Goal: Task Accomplishment & Management: Manage account settings

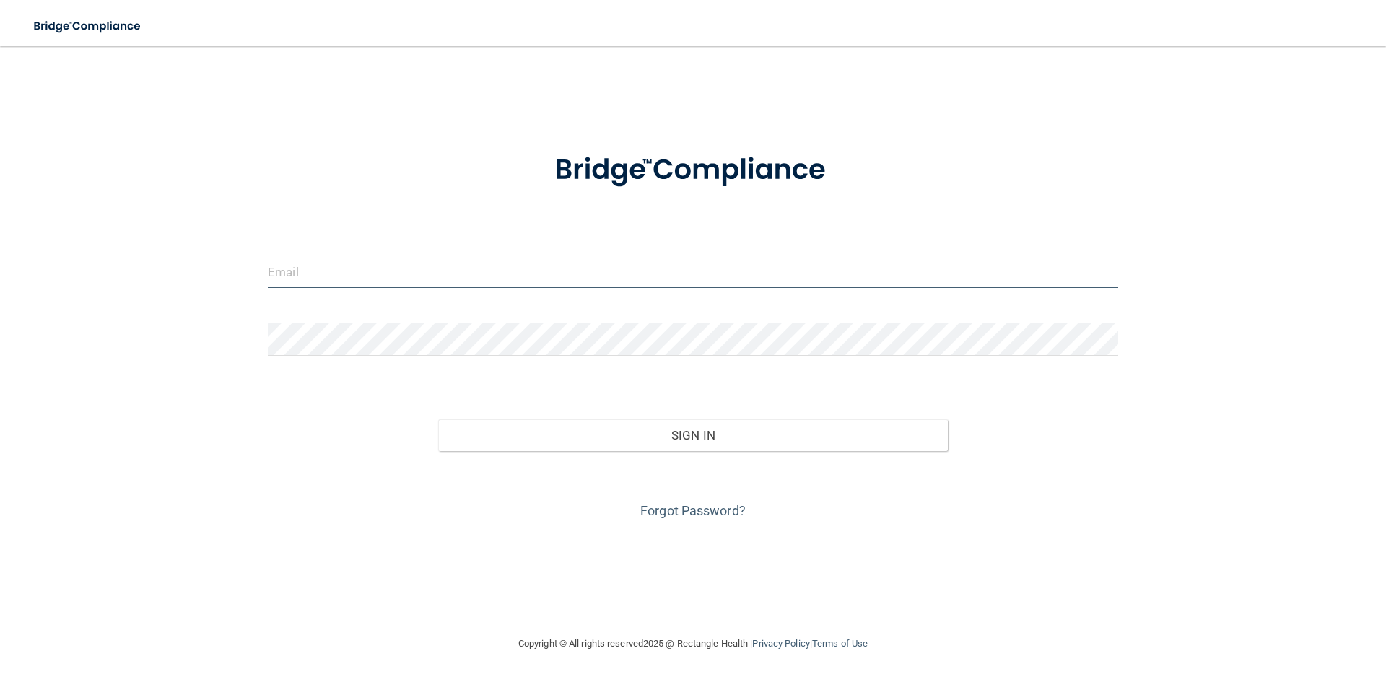
click at [323, 259] on input "email" at bounding box center [693, 272] width 851 height 32
type input "[PERSON_NAME][EMAIL_ADDRESS][DOMAIN_NAME]"
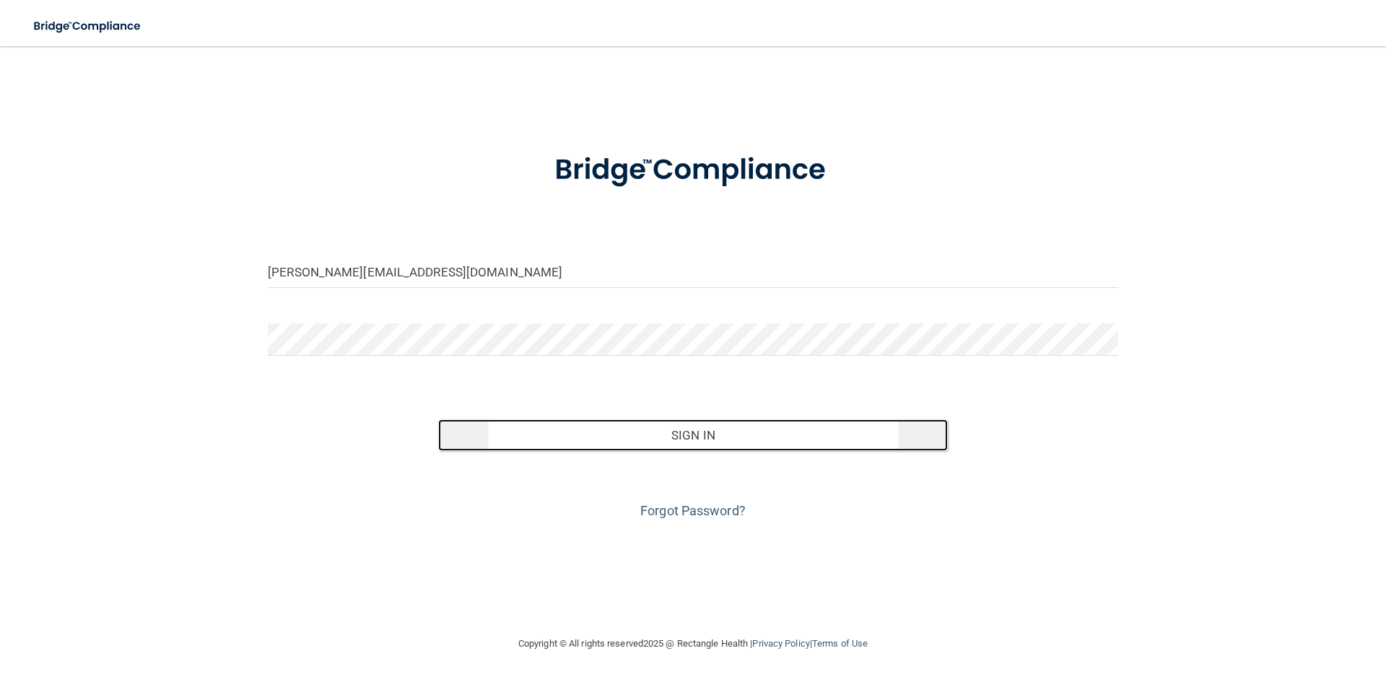
click at [648, 430] on button "Sign In" at bounding box center [693, 436] width 510 height 32
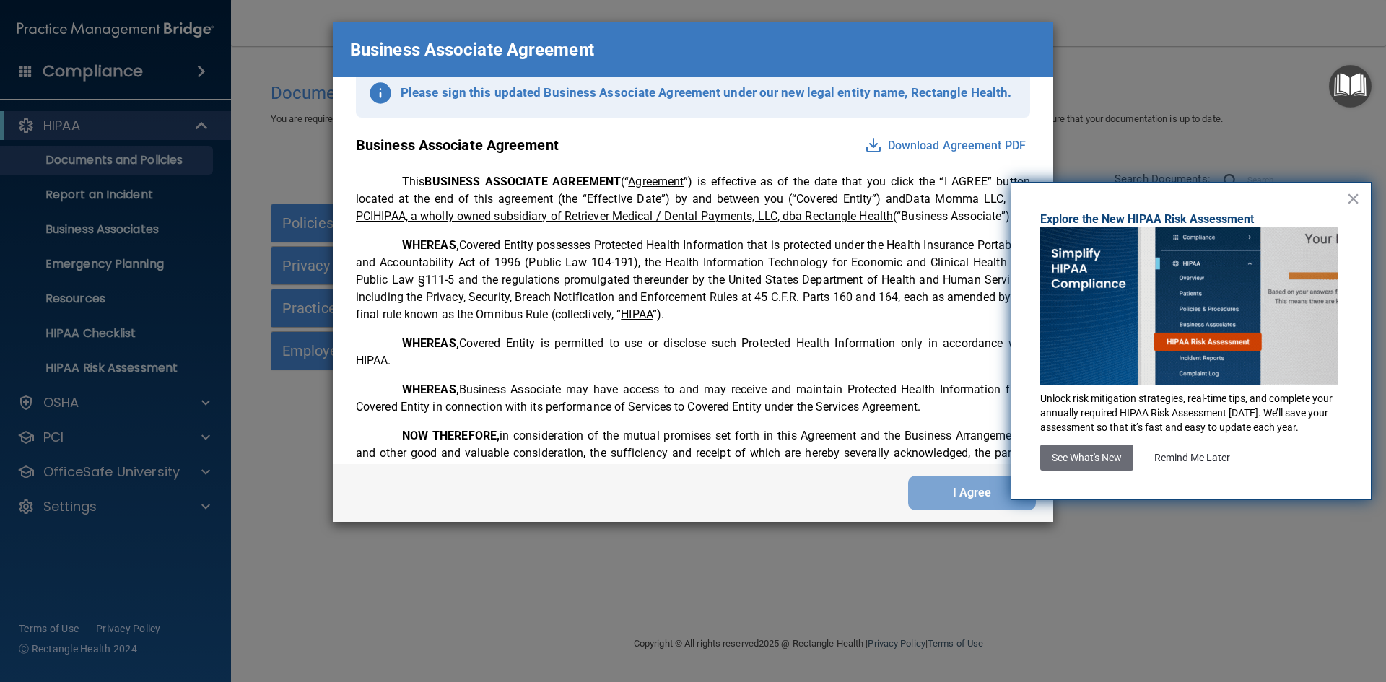
scroll to position [32, 0]
click at [1357, 201] on button "×" at bounding box center [1354, 198] width 14 height 23
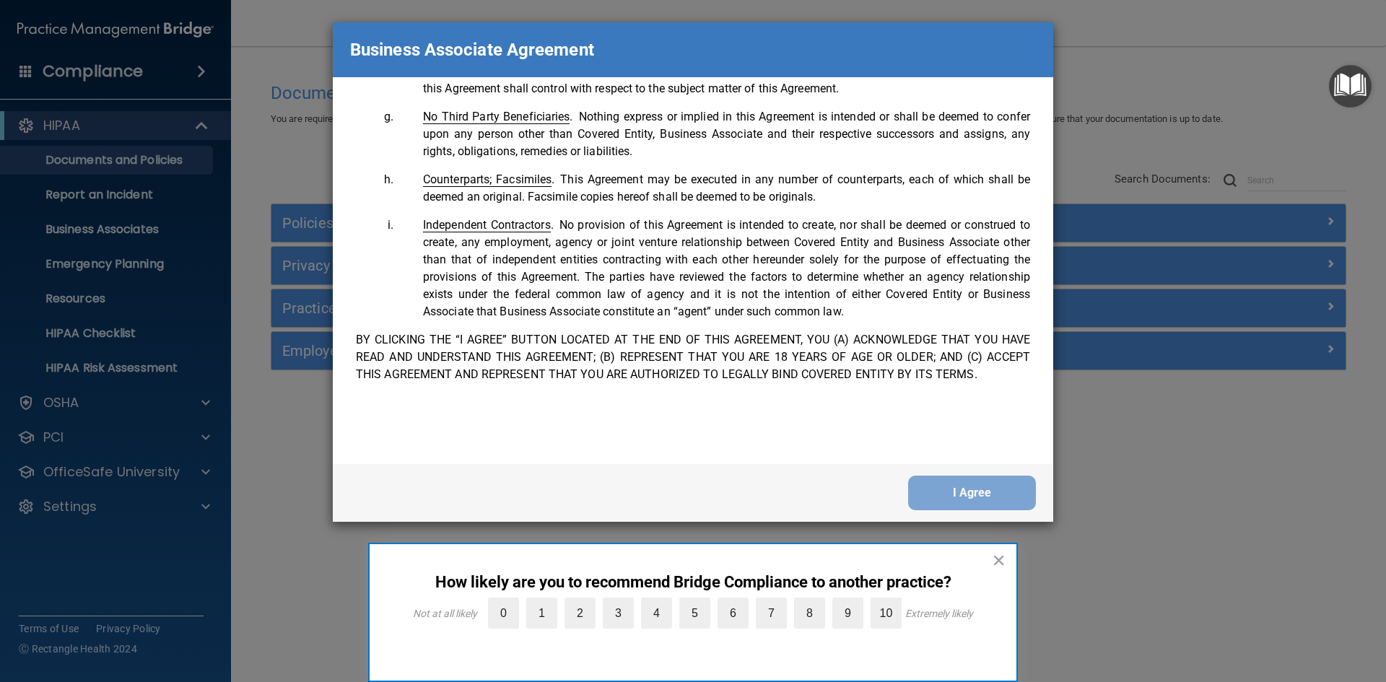
scroll to position [2945, 0]
click at [990, 487] on button "I Agree" at bounding box center [972, 493] width 128 height 35
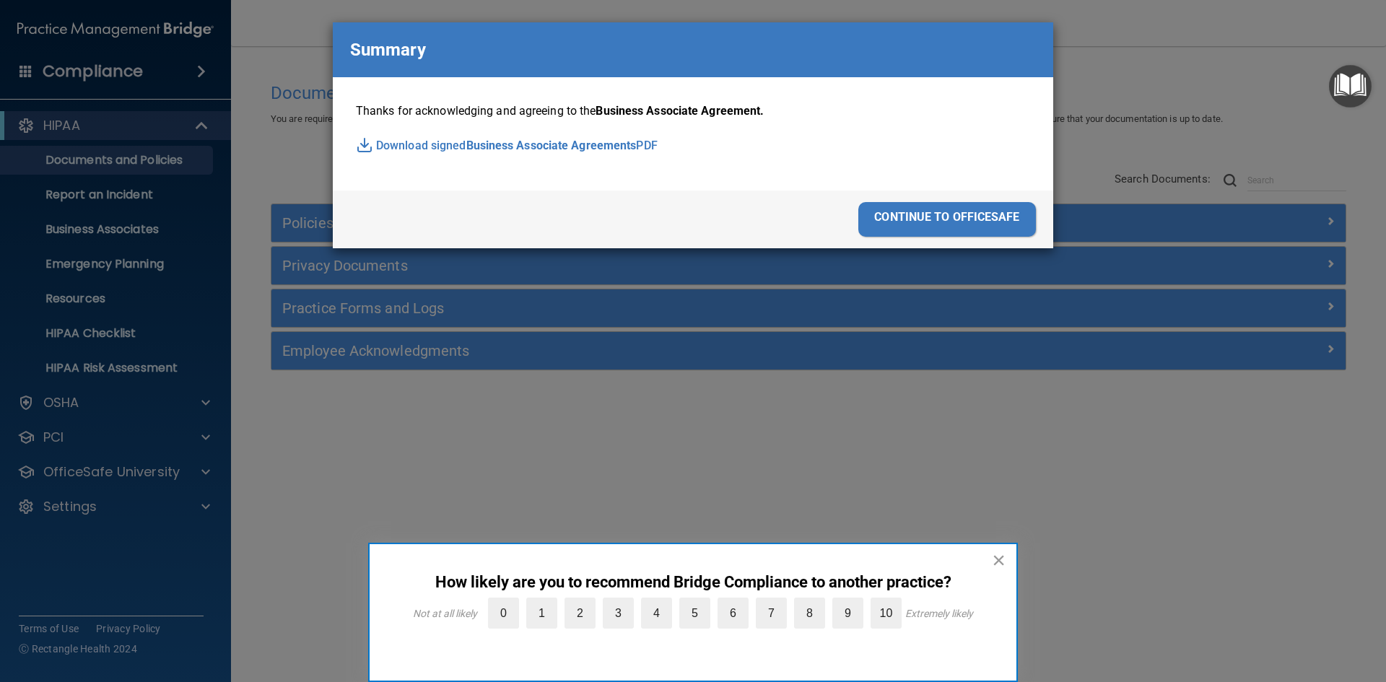
click at [999, 557] on button "×" at bounding box center [999, 560] width 14 height 23
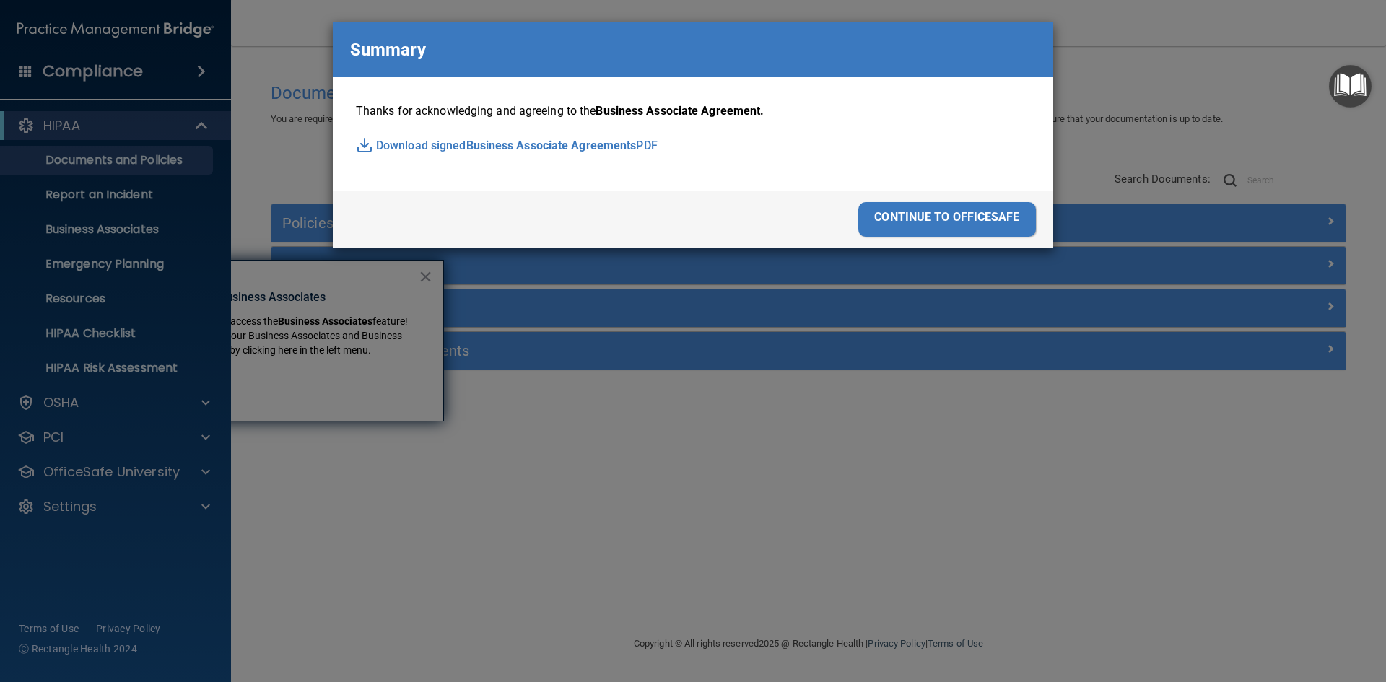
click at [538, 146] on span "Business Associate Agreements" at bounding box center [551, 146] width 170 height 22
click at [968, 222] on div "continue to officesafe" at bounding box center [948, 219] width 178 height 35
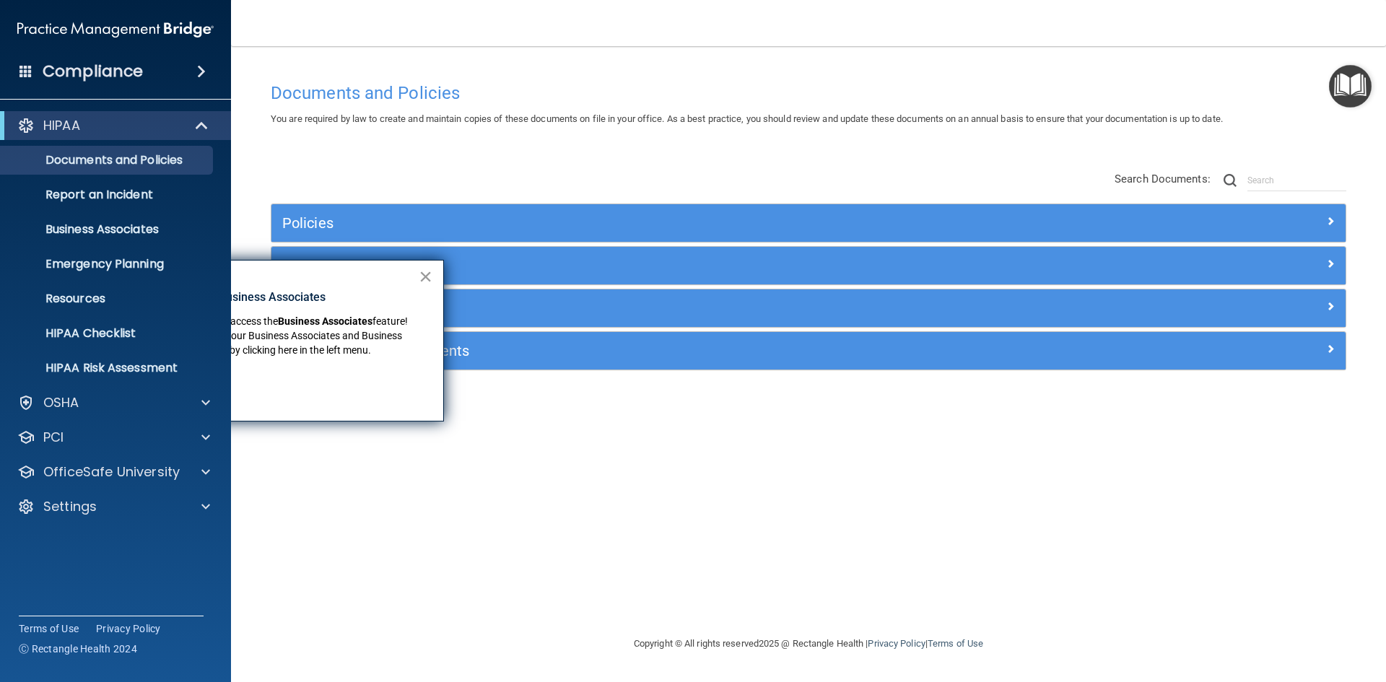
click at [430, 273] on button "×" at bounding box center [426, 276] width 14 height 23
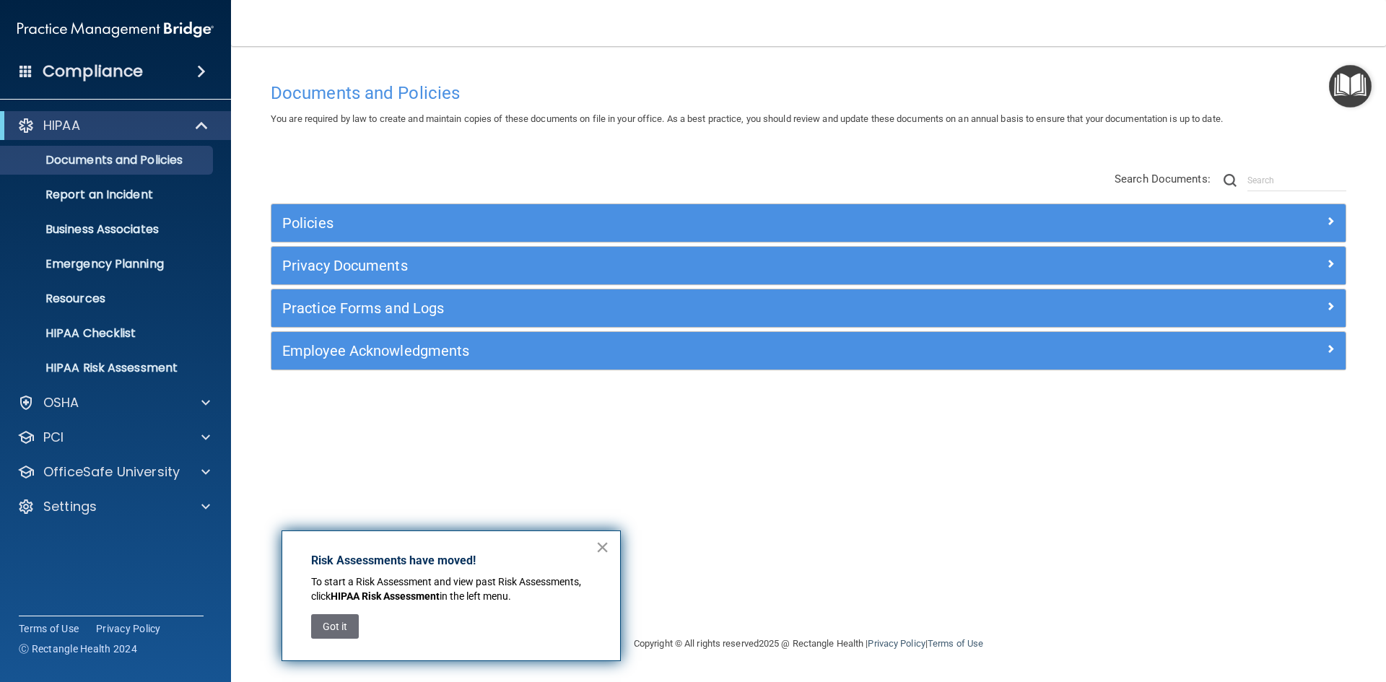
click at [609, 552] on button "×" at bounding box center [603, 547] width 14 height 23
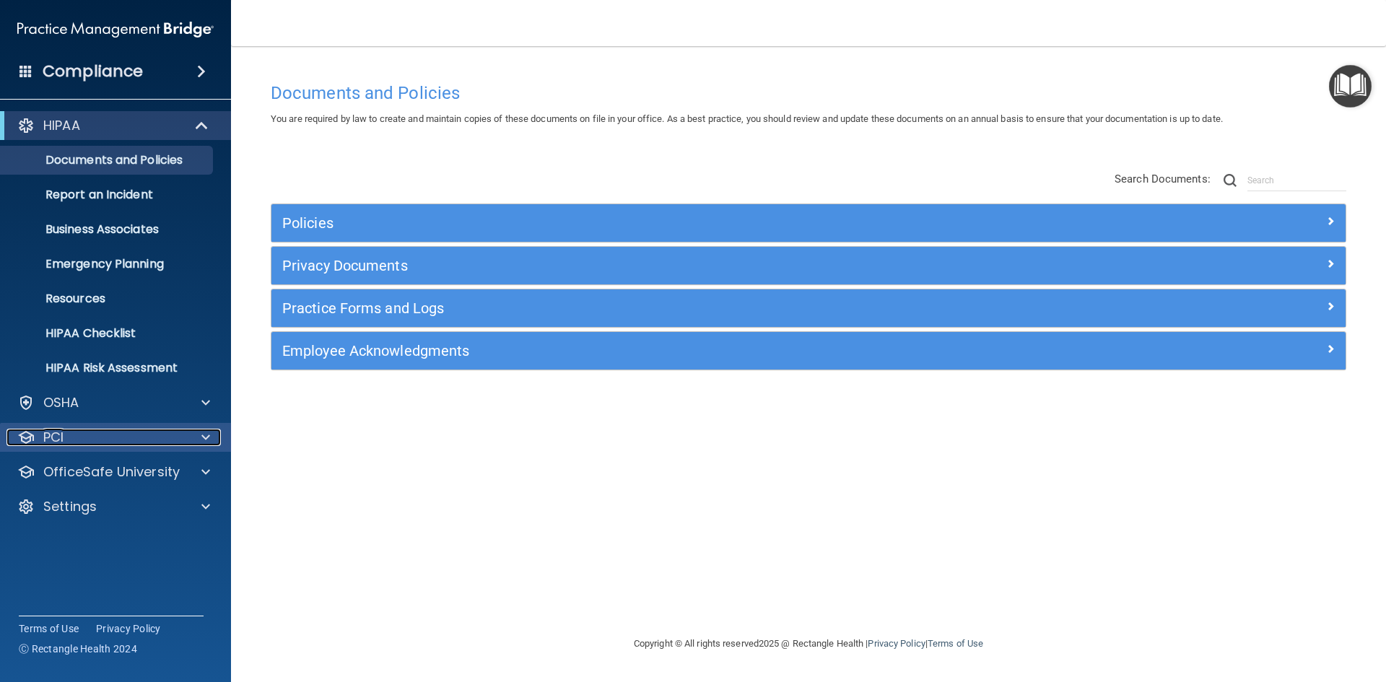
click at [215, 439] on div at bounding box center [204, 437] width 36 height 17
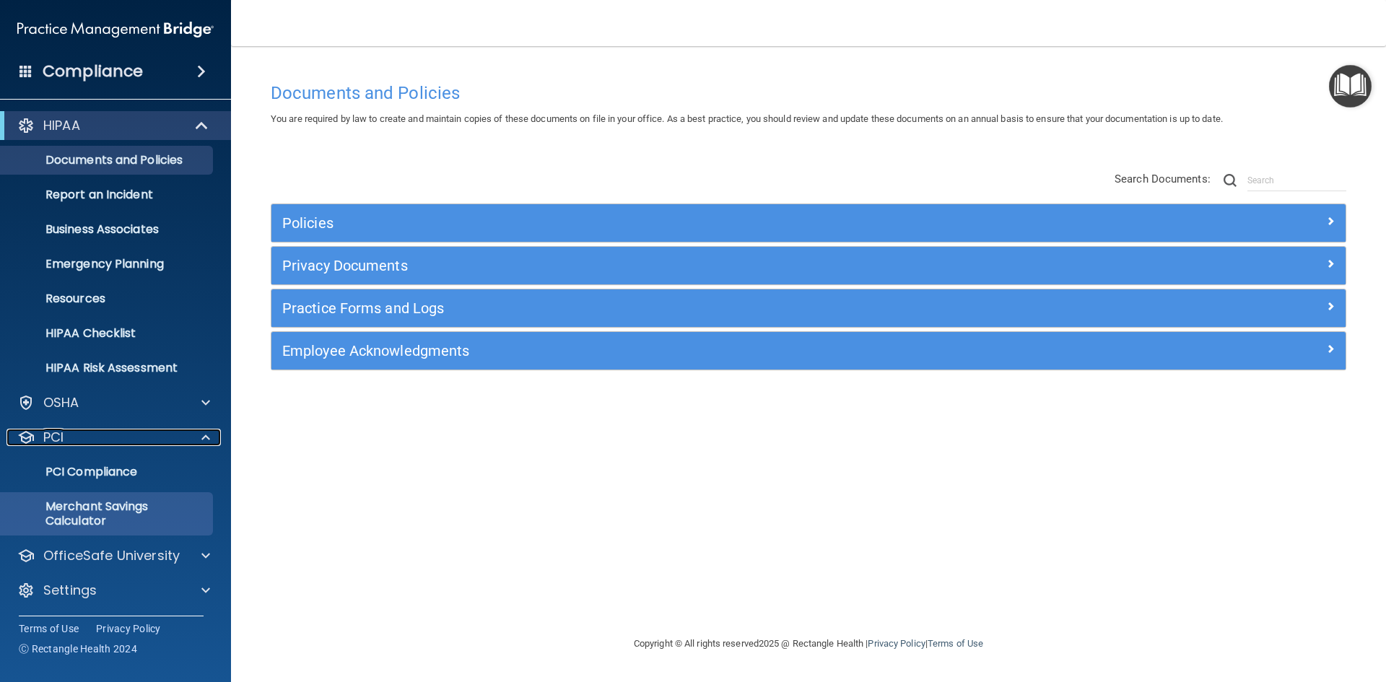
scroll to position [1, 0]
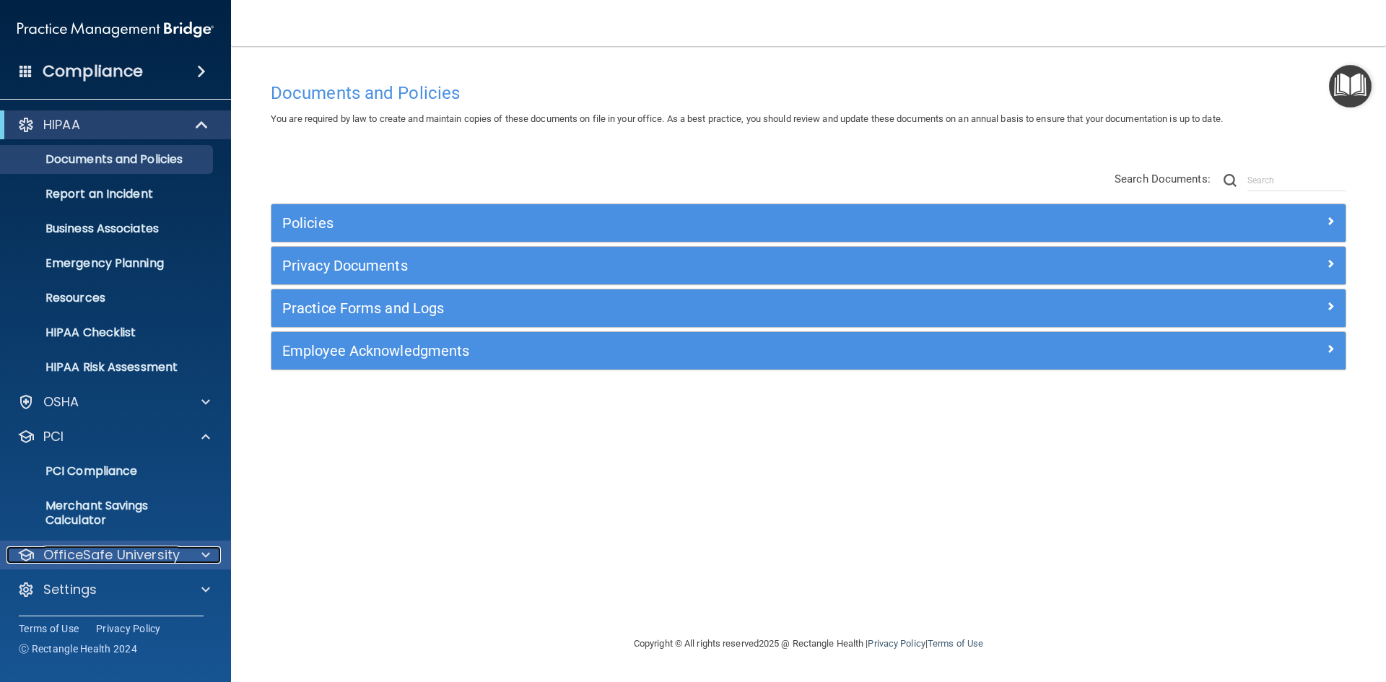
click at [194, 556] on div at bounding box center [204, 555] width 36 height 17
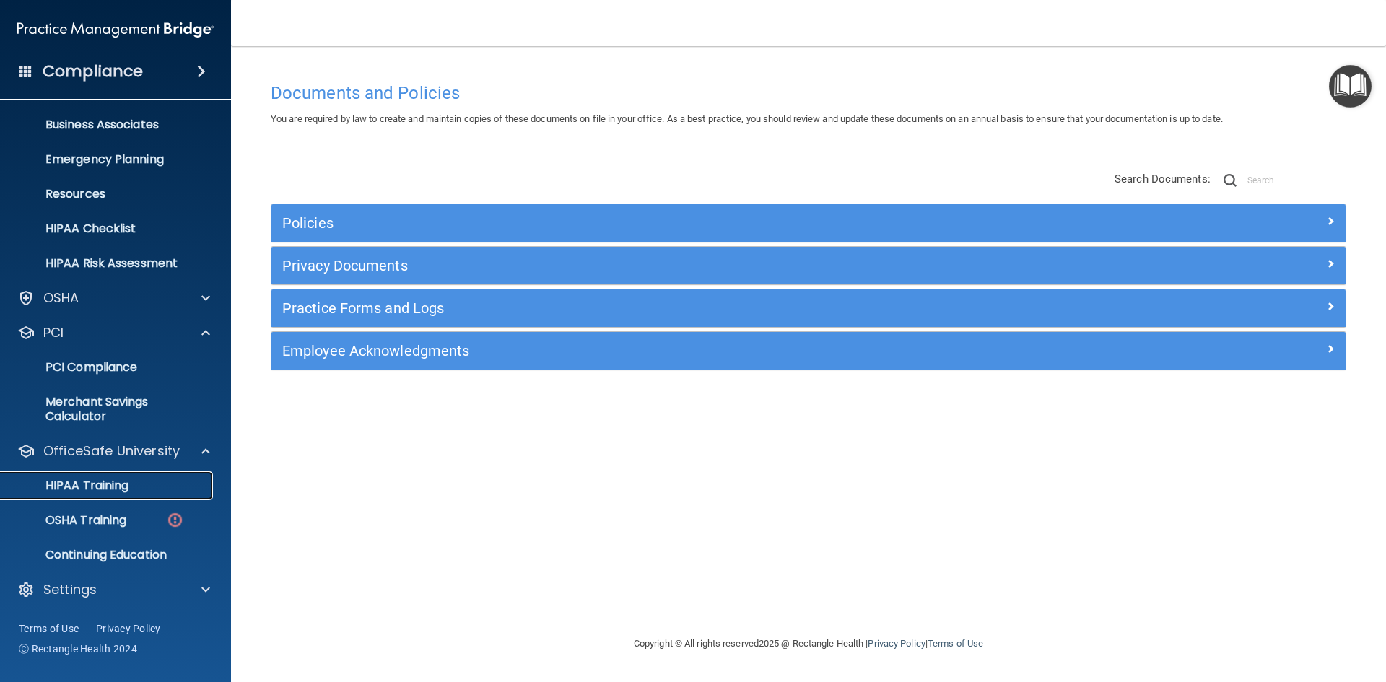
click at [97, 479] on p "HIPAA Training" at bounding box center [68, 486] width 119 height 14
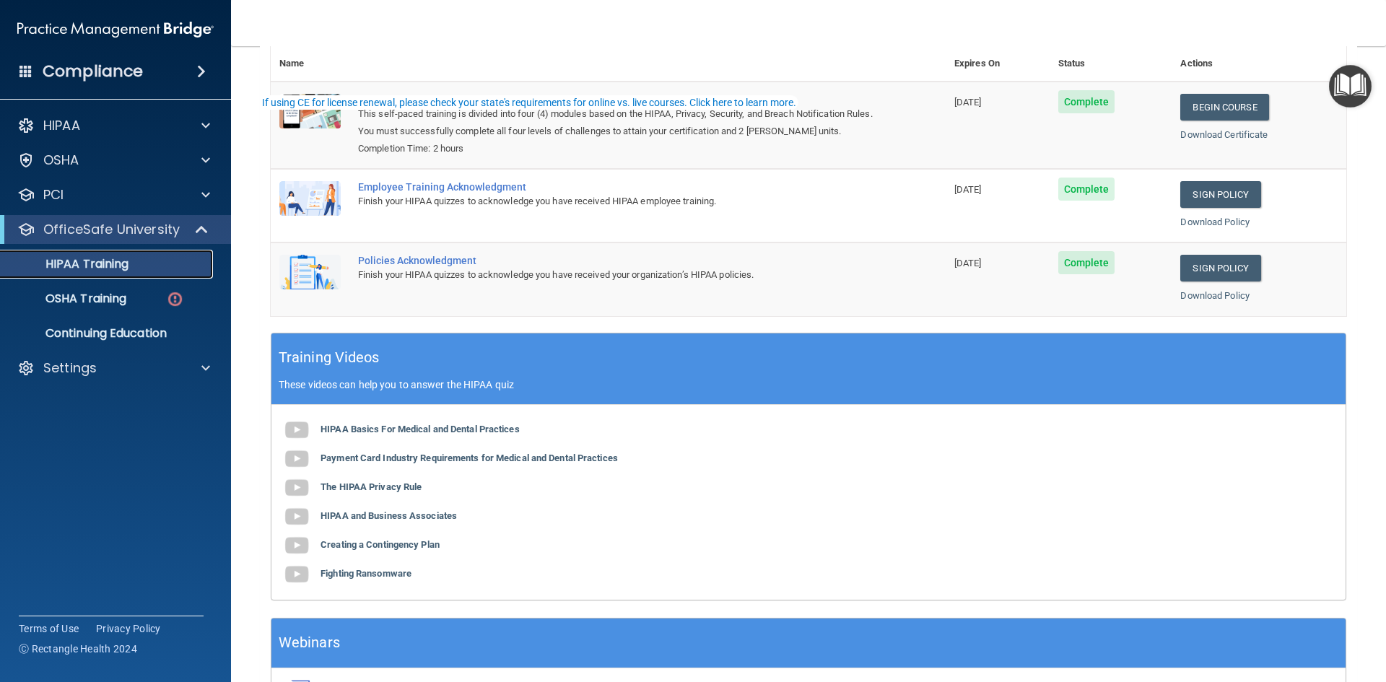
scroll to position [208, 0]
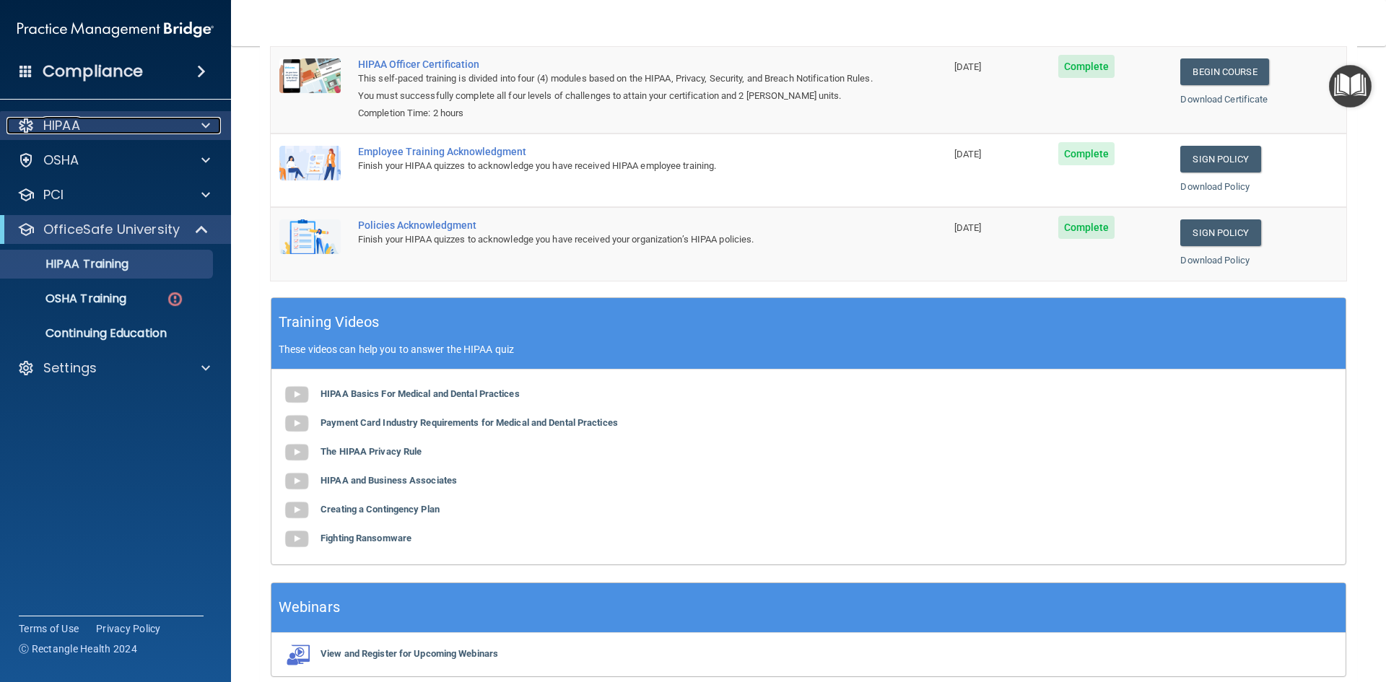
click at [214, 124] on div at bounding box center [204, 125] width 36 height 17
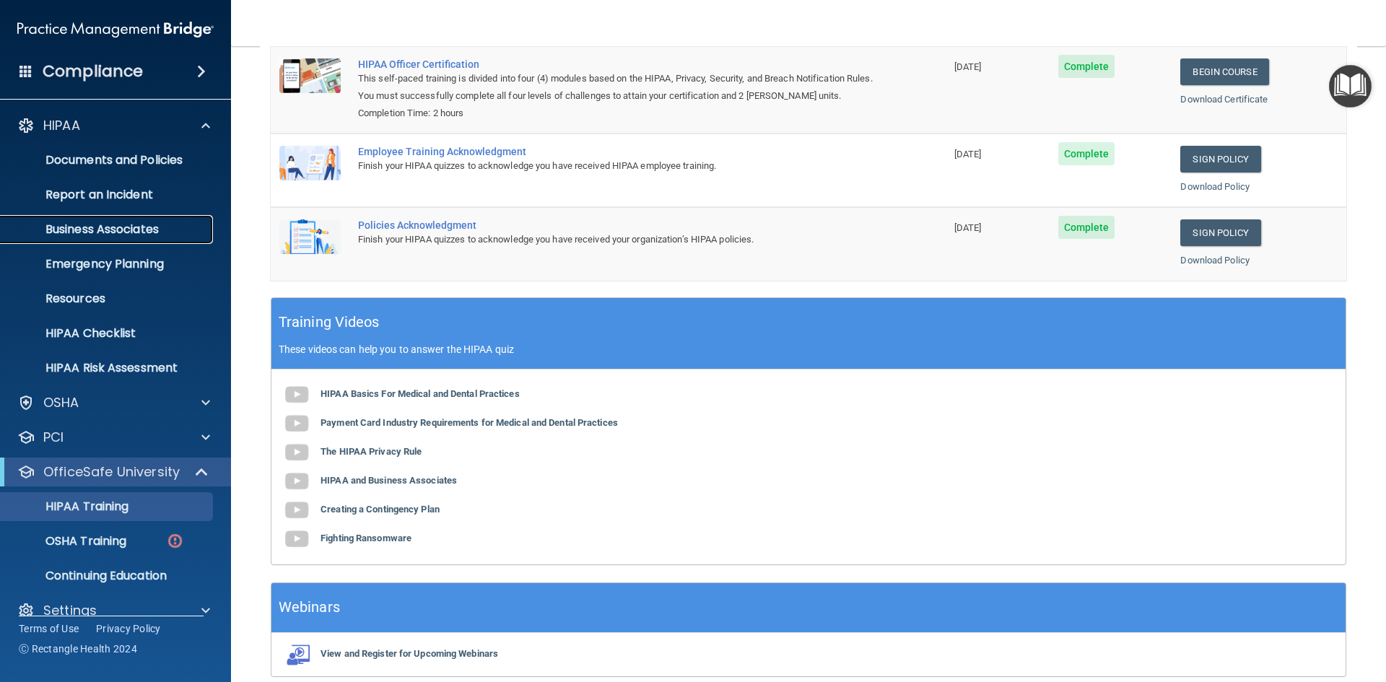
click at [109, 226] on p "Business Associates" at bounding box center [107, 229] width 197 height 14
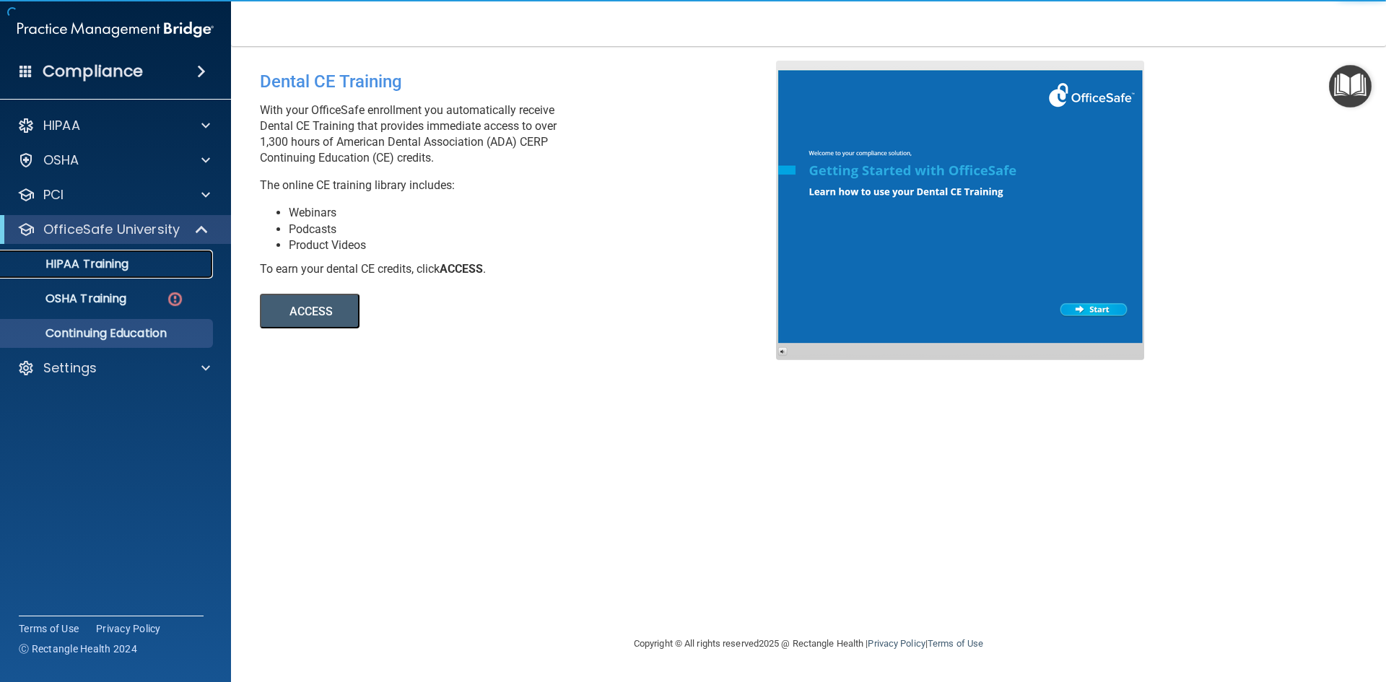
click at [82, 264] on p "HIPAA Training" at bounding box center [68, 264] width 119 height 14
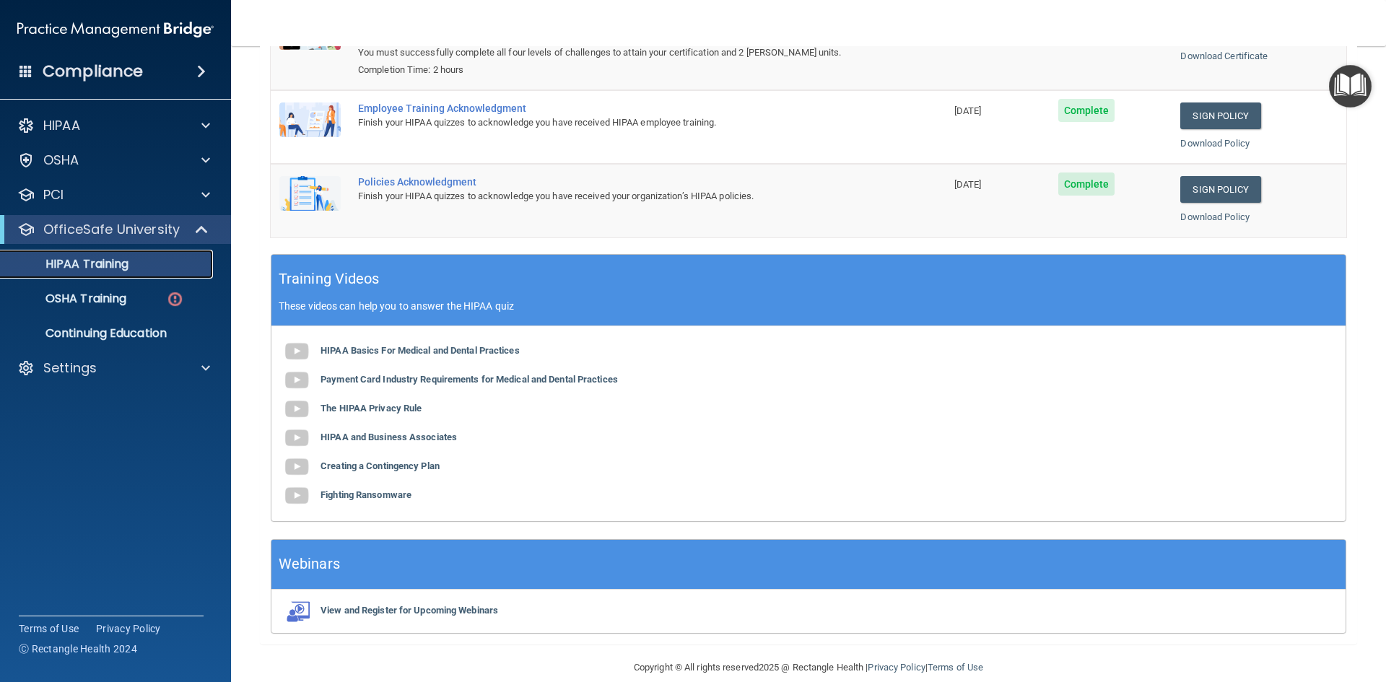
scroll to position [272, 0]
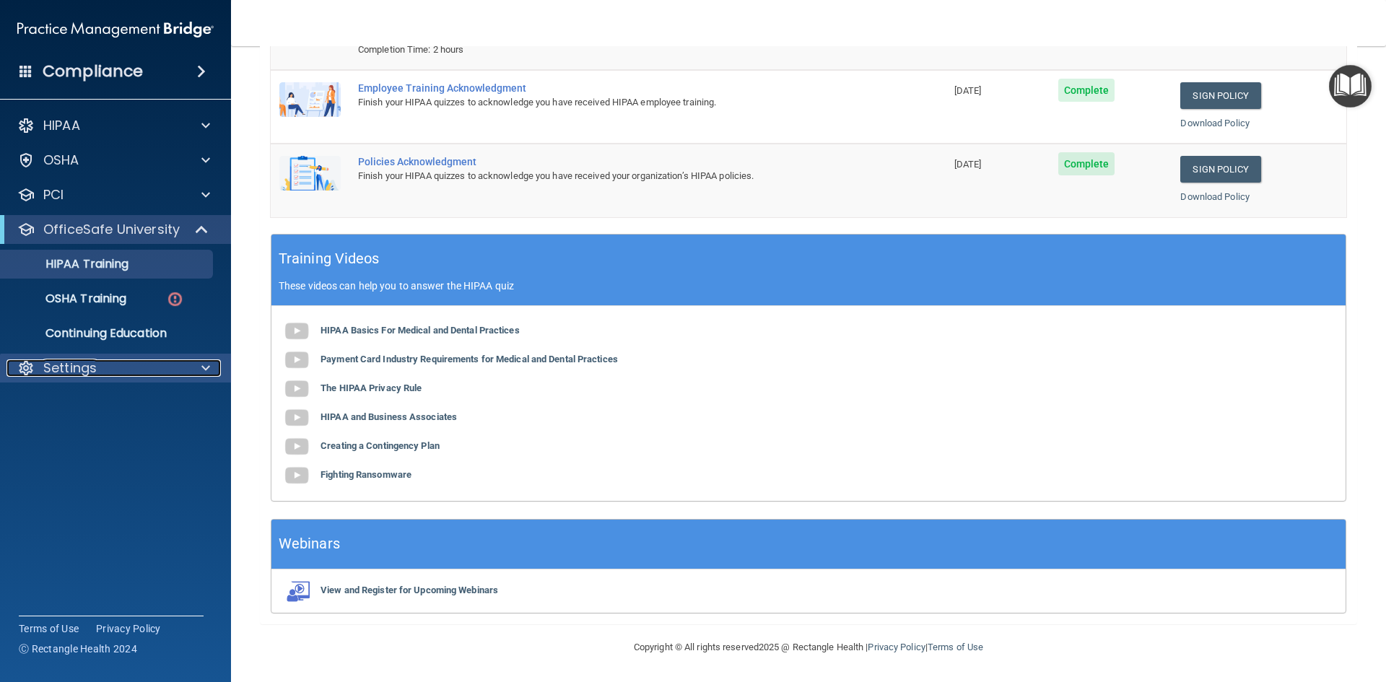
click at [69, 363] on p "Settings" at bounding box center [69, 368] width 53 height 17
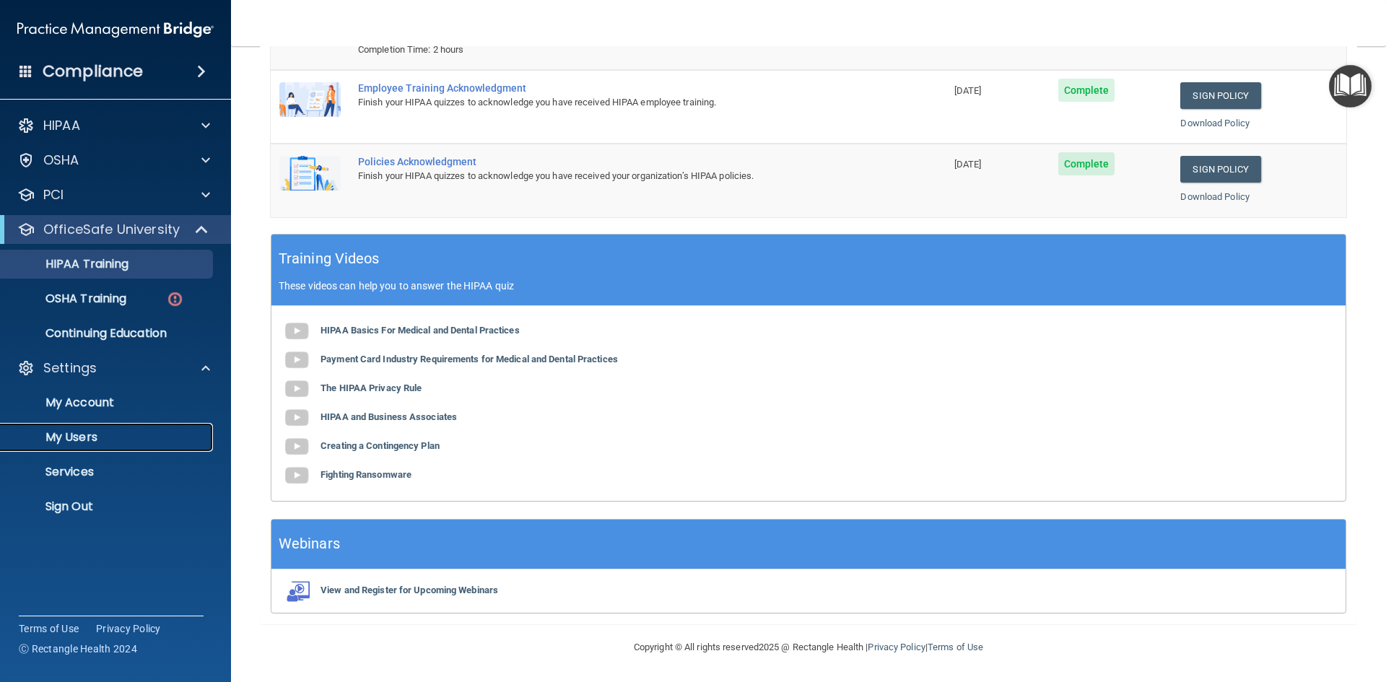
click at [58, 437] on p "My Users" at bounding box center [107, 437] width 197 height 14
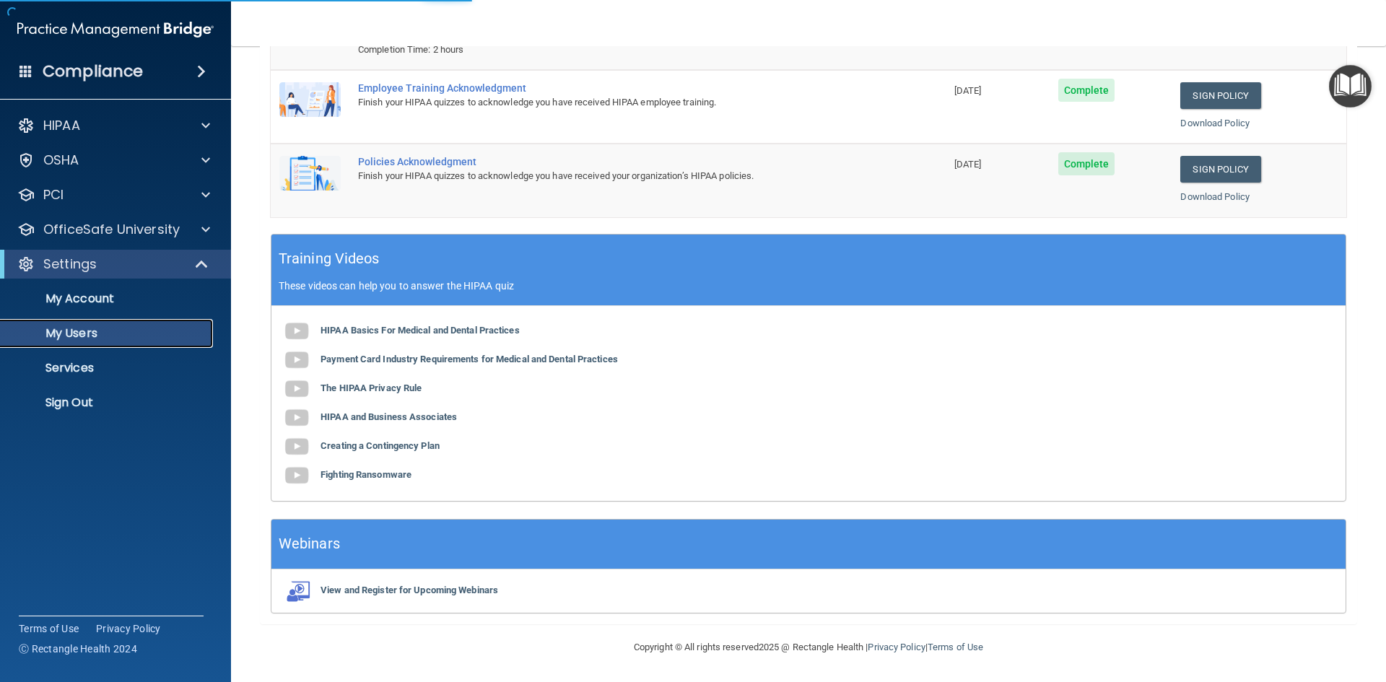
select select "20"
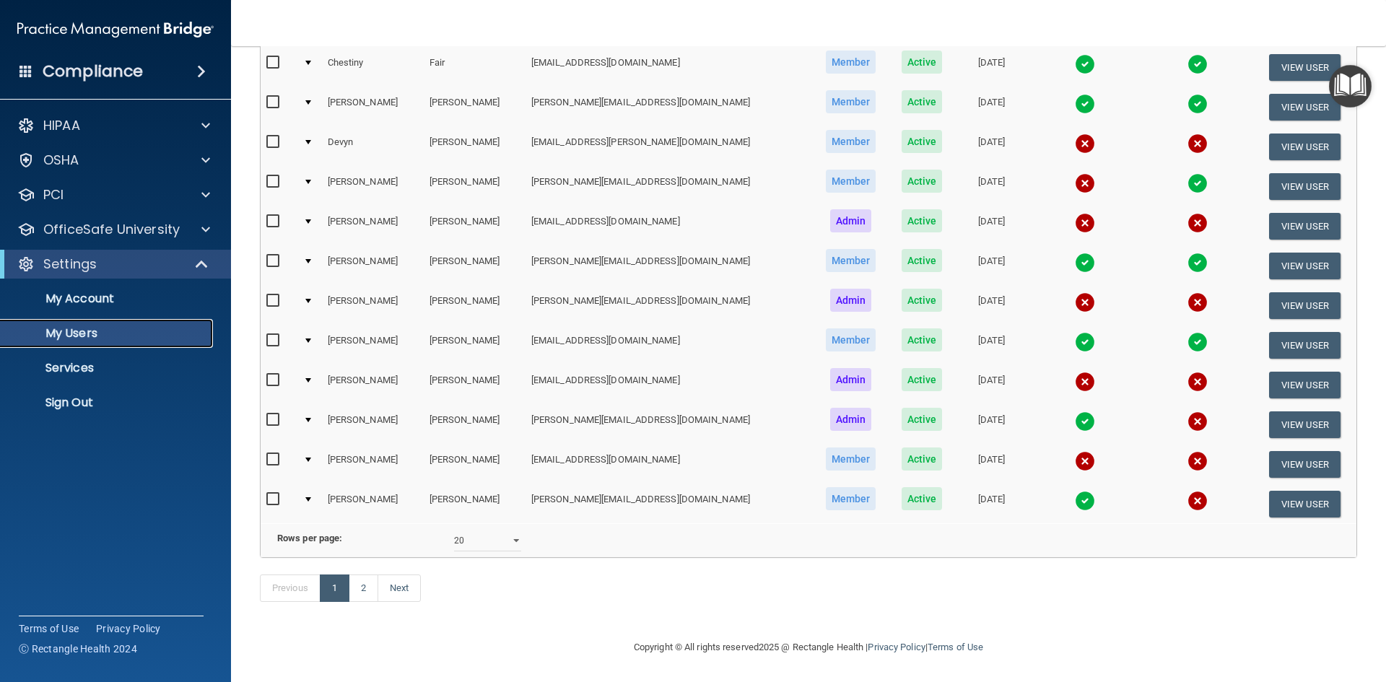
scroll to position [513, 0]
click at [366, 590] on link "2" at bounding box center [364, 588] width 30 height 27
select select "20"
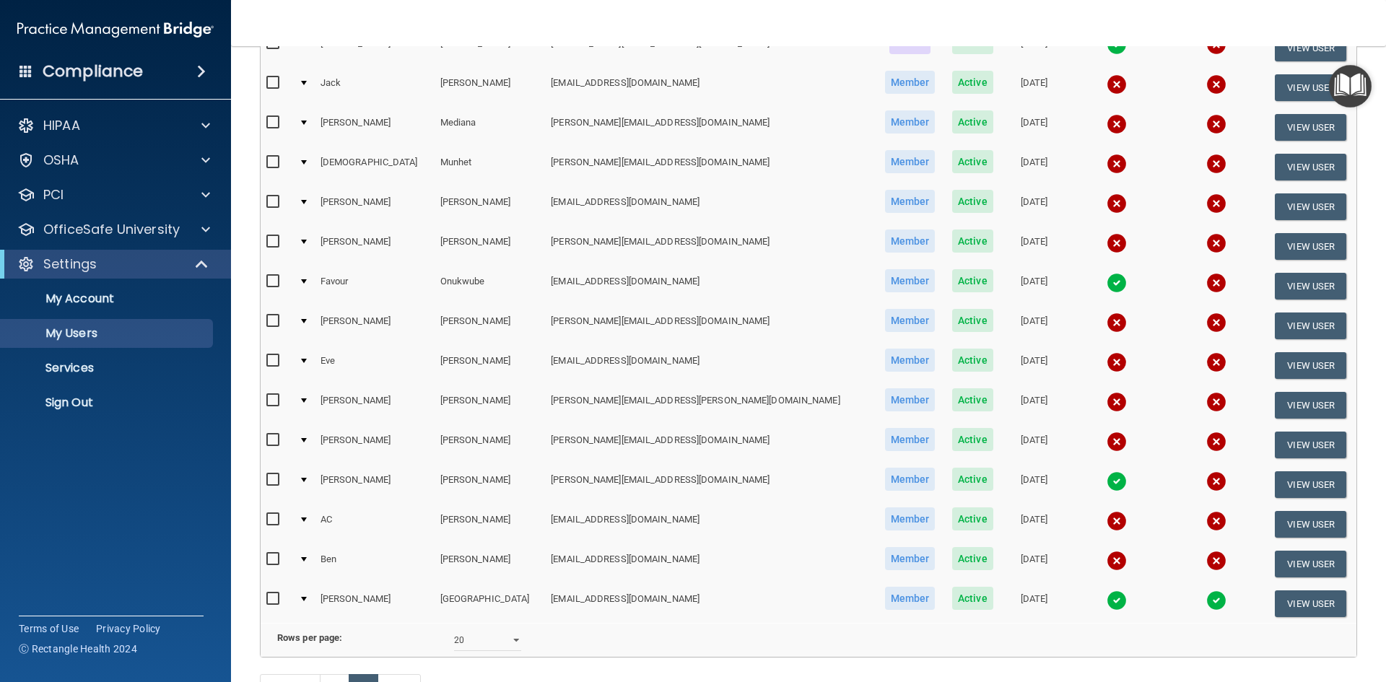
scroll to position [194, 0]
click at [1107, 440] on img at bounding box center [1117, 441] width 20 height 20
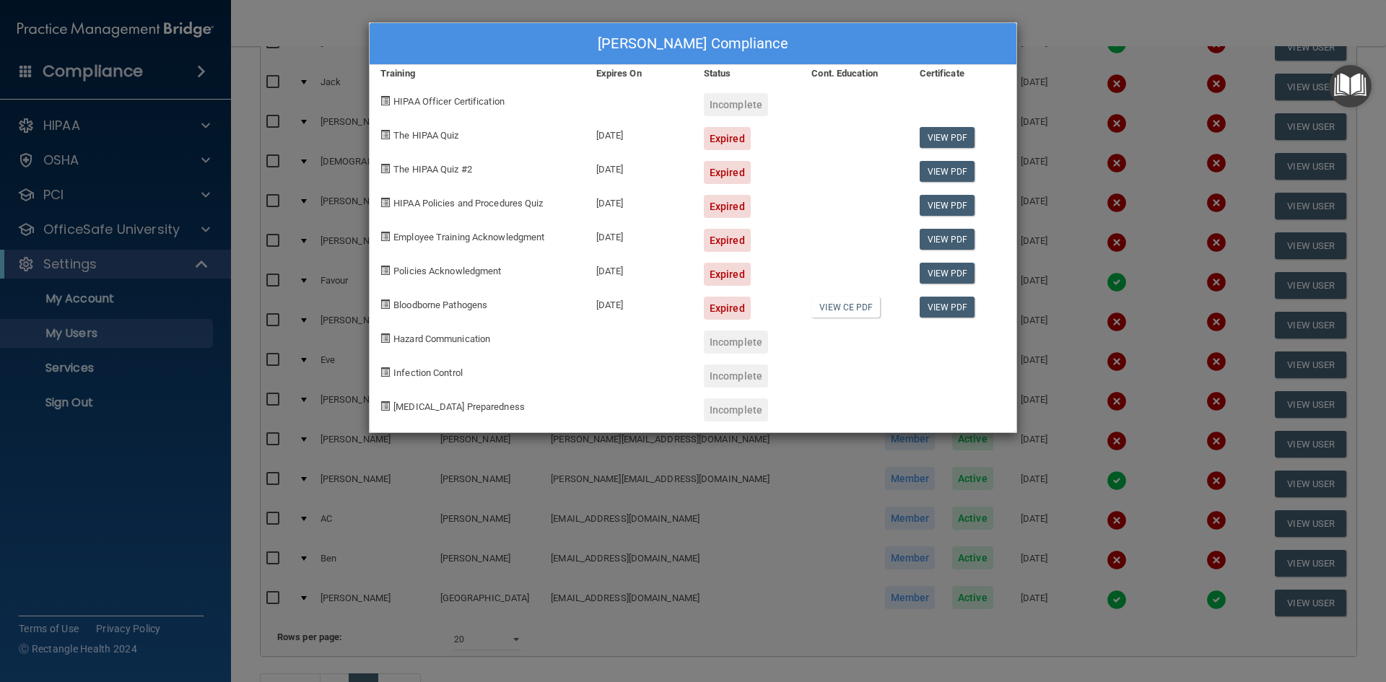
click at [660, 641] on div "[PERSON_NAME] Compliance Training Expires On Status Cont. Education Certificate…" at bounding box center [693, 341] width 1386 height 682
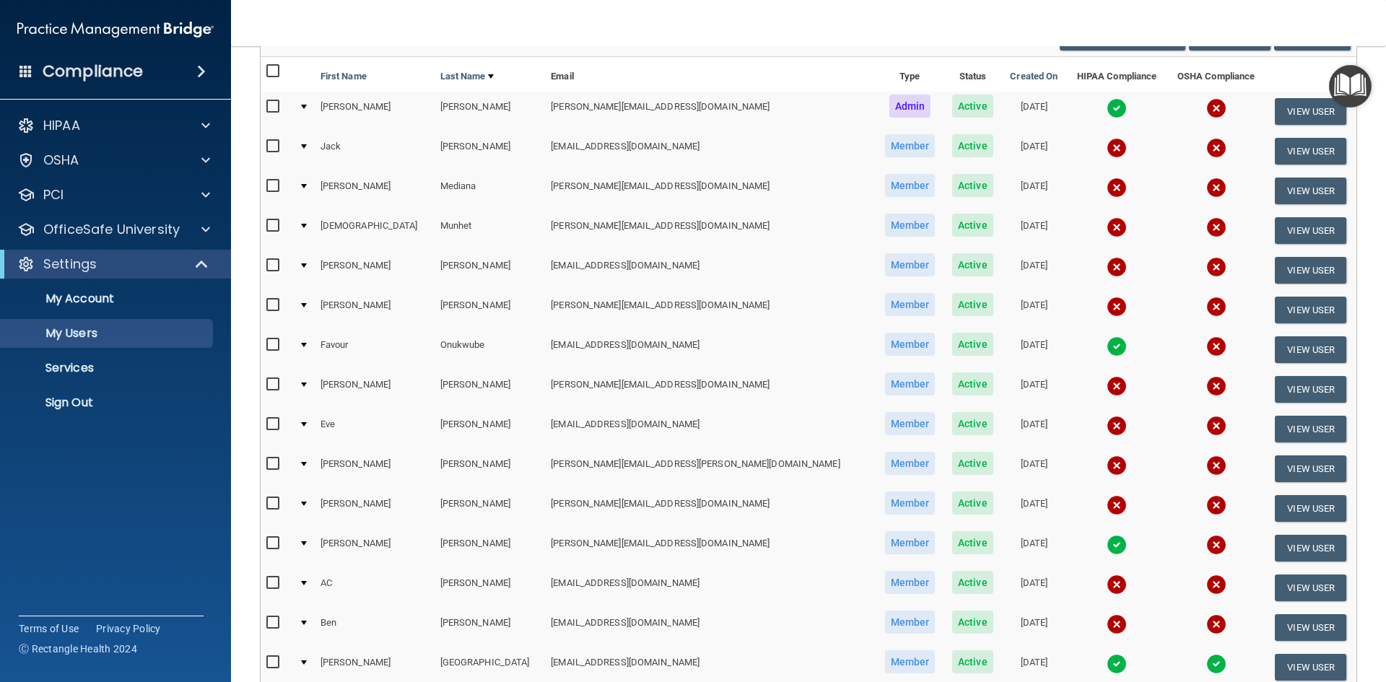
scroll to position [127, 0]
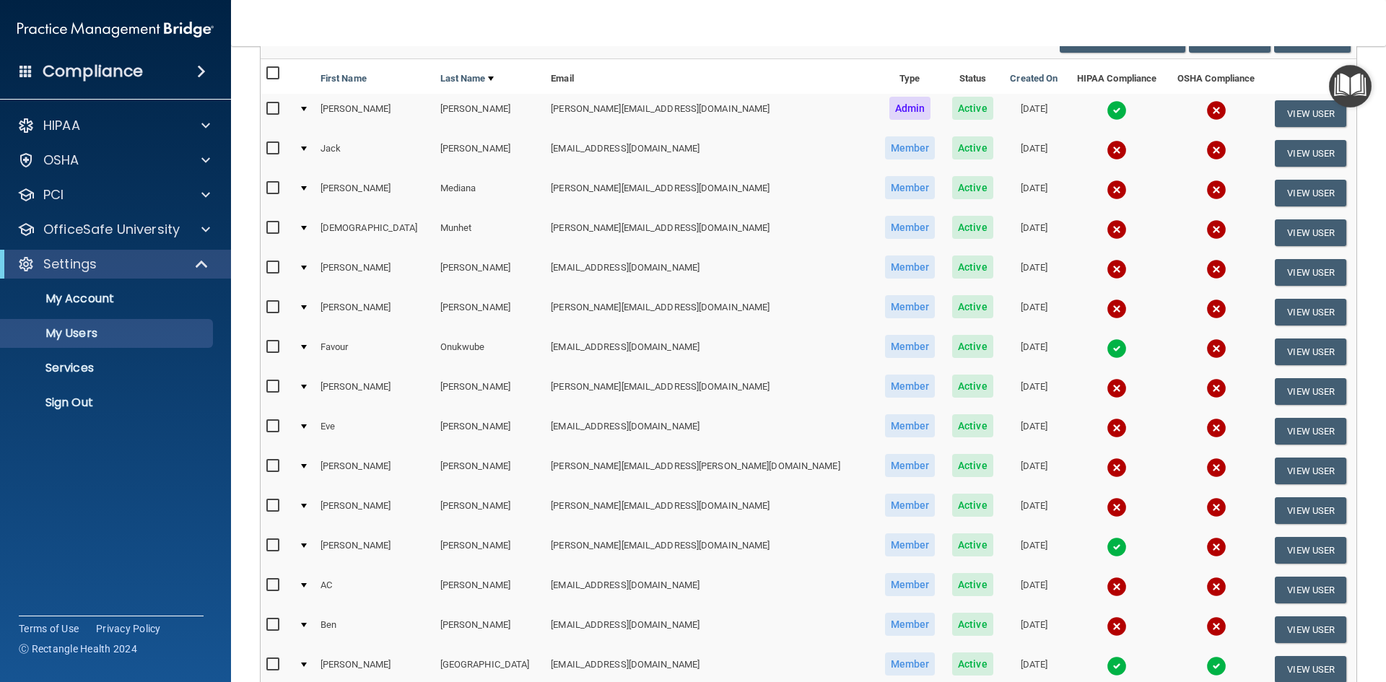
click at [1107, 308] on img at bounding box center [1117, 309] width 20 height 20
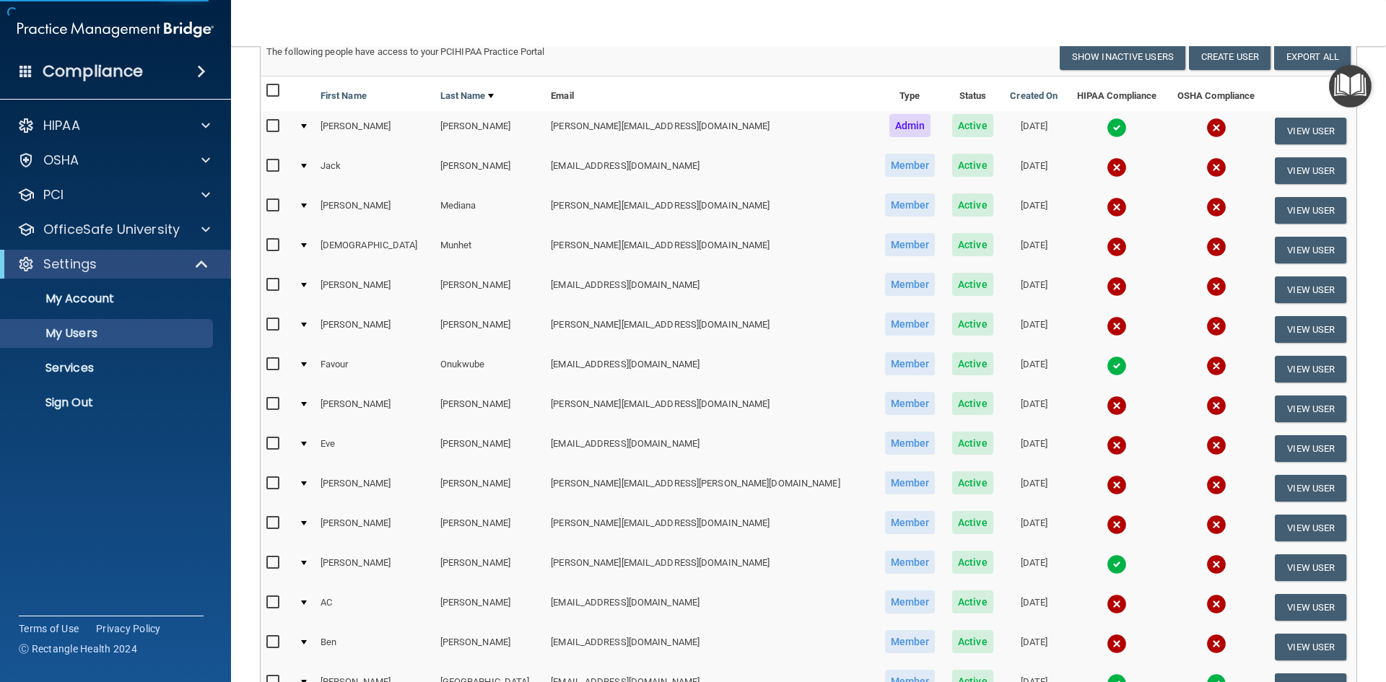
click at [1107, 323] on img at bounding box center [1117, 326] width 20 height 20
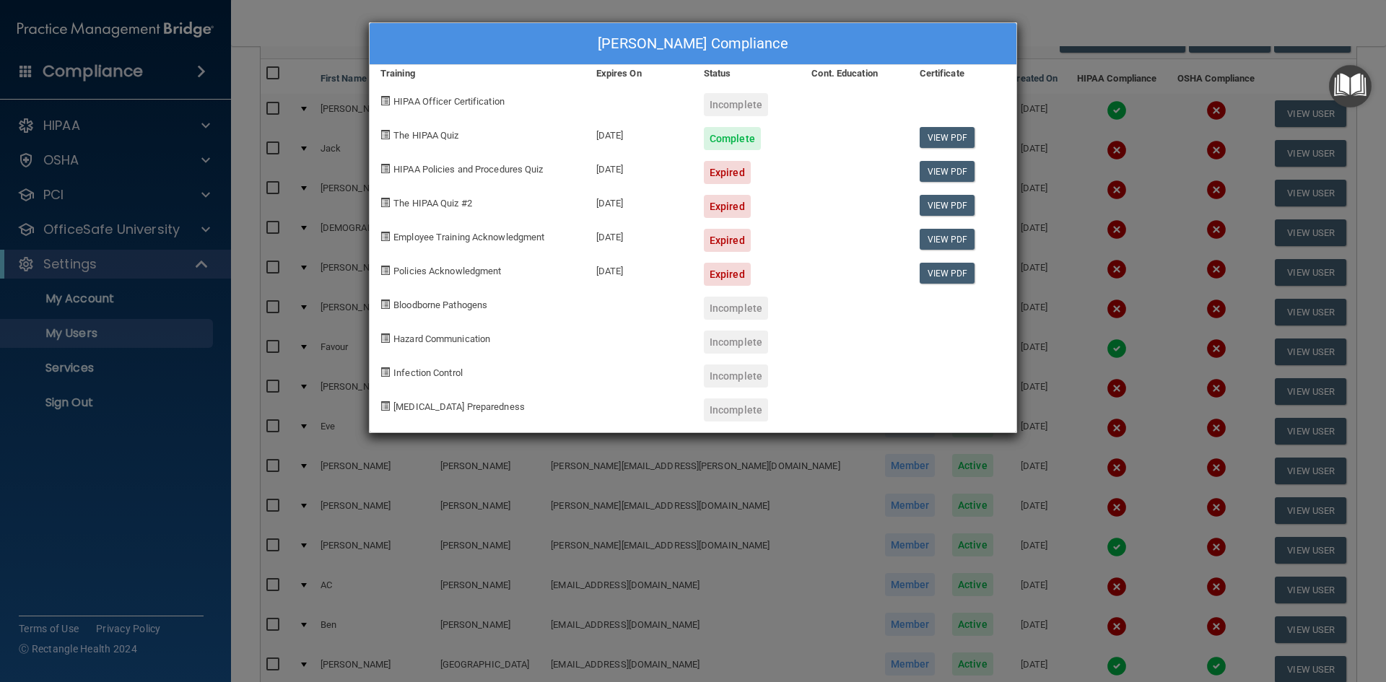
click at [1075, 11] on div "[PERSON_NAME] Compliance Training Expires On Status Cont. Education Certificate…" at bounding box center [693, 341] width 1386 height 682
click at [1076, 14] on div "[PERSON_NAME] Compliance Training Expires On Status Cont. Education Certificate…" at bounding box center [693, 341] width 1386 height 682
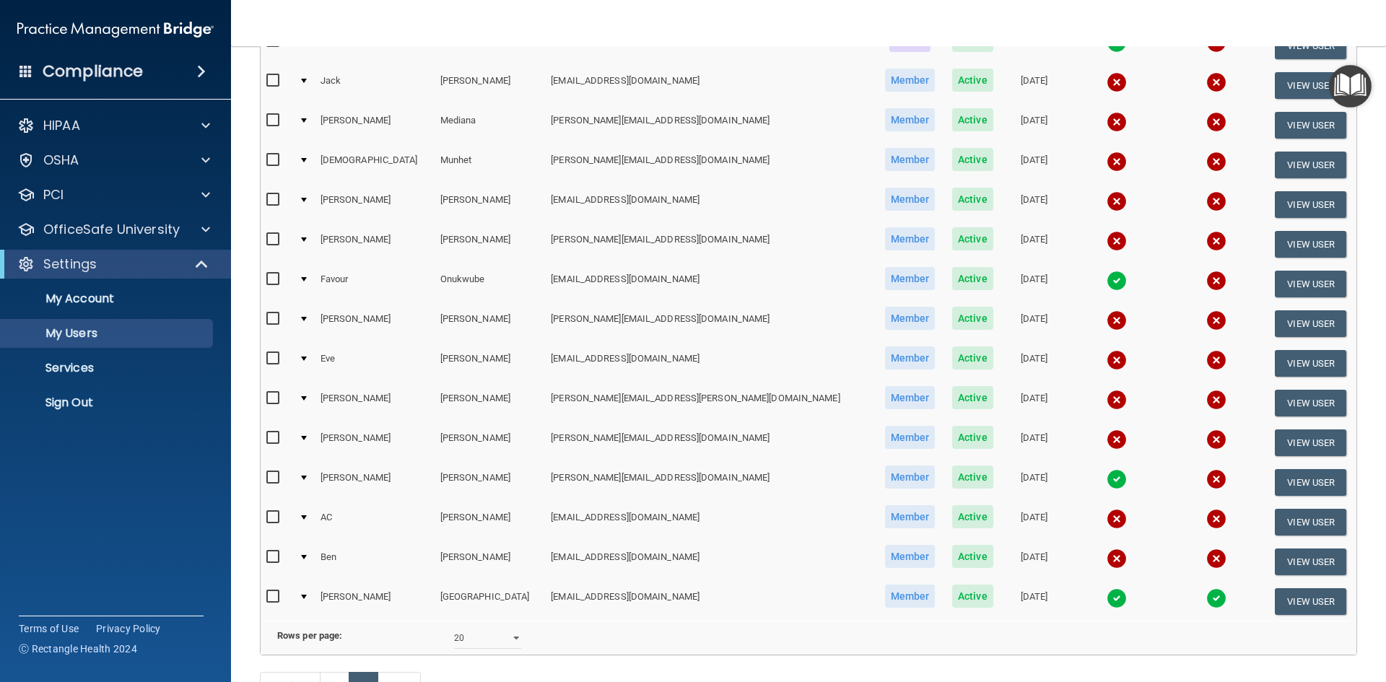
scroll to position [314, 0]
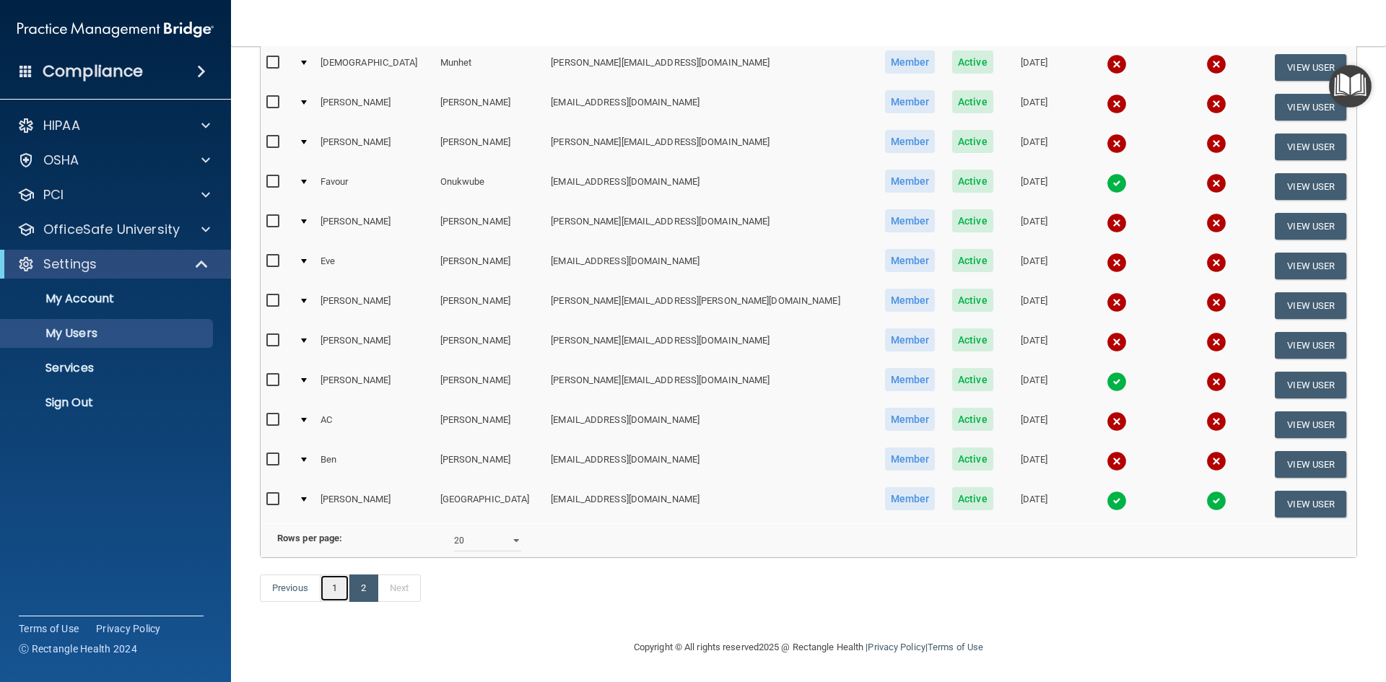
click at [336, 588] on link "1" at bounding box center [335, 588] width 30 height 27
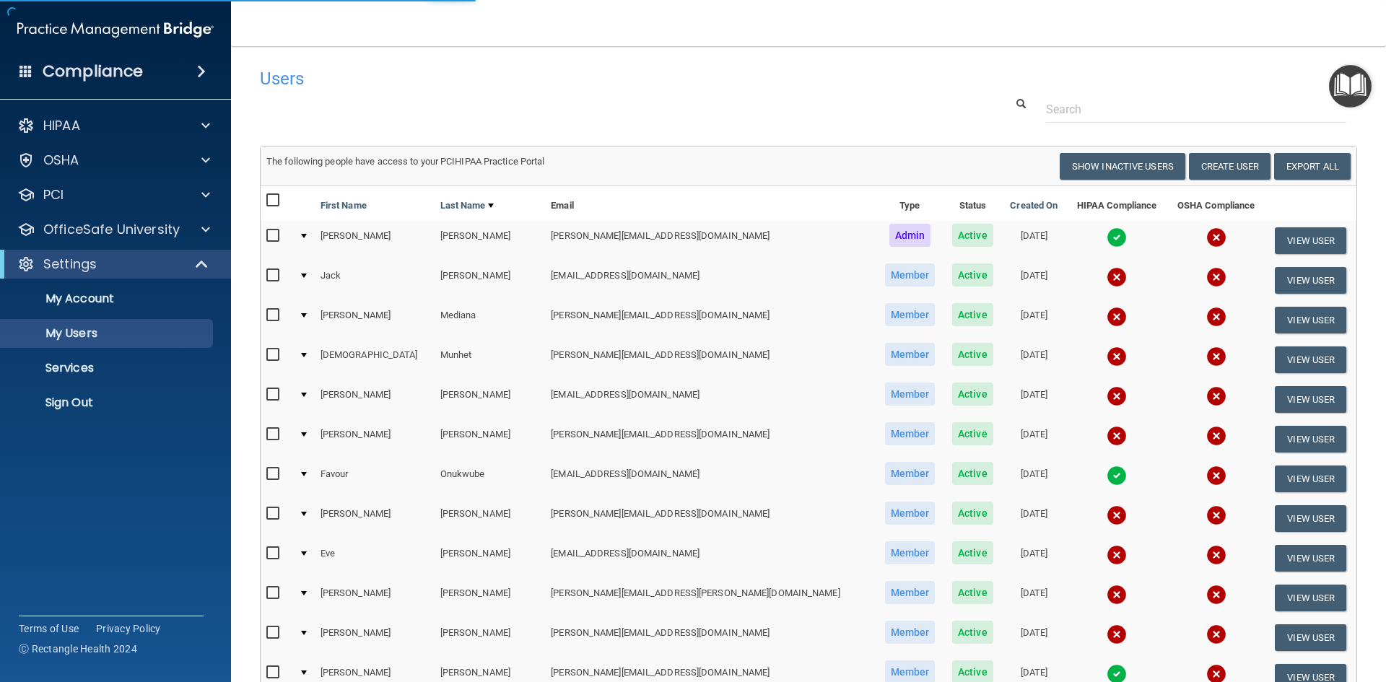
select select "20"
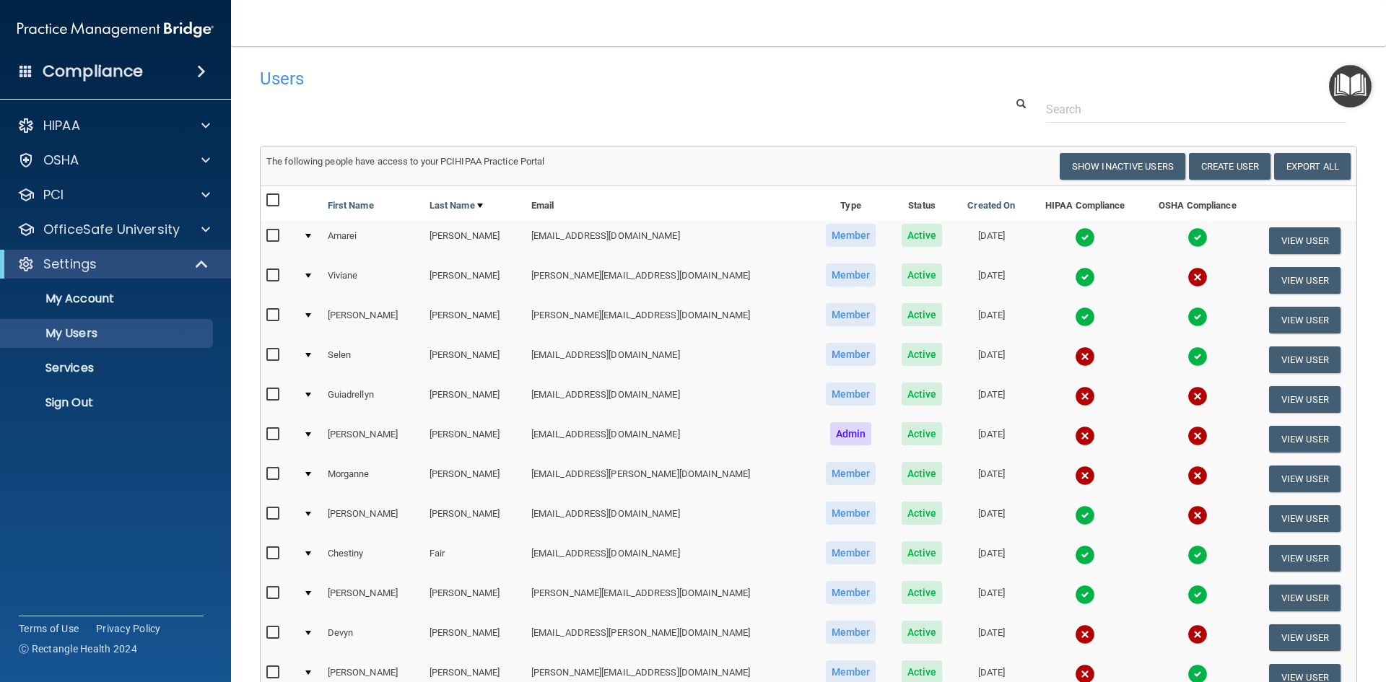
click at [1075, 435] on img at bounding box center [1085, 436] width 20 height 20
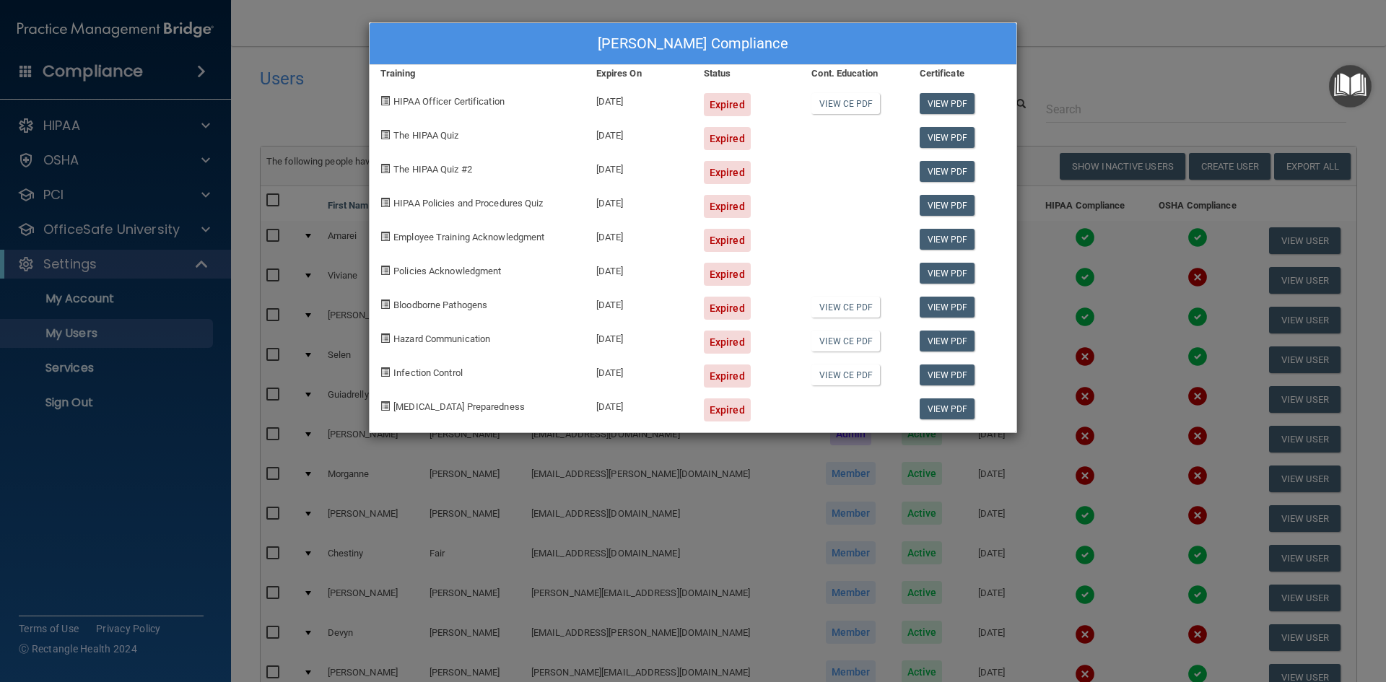
click at [323, 45] on div "[PERSON_NAME] Compliance Training Expires On Status Cont. Education Certificate…" at bounding box center [693, 341] width 1386 height 682
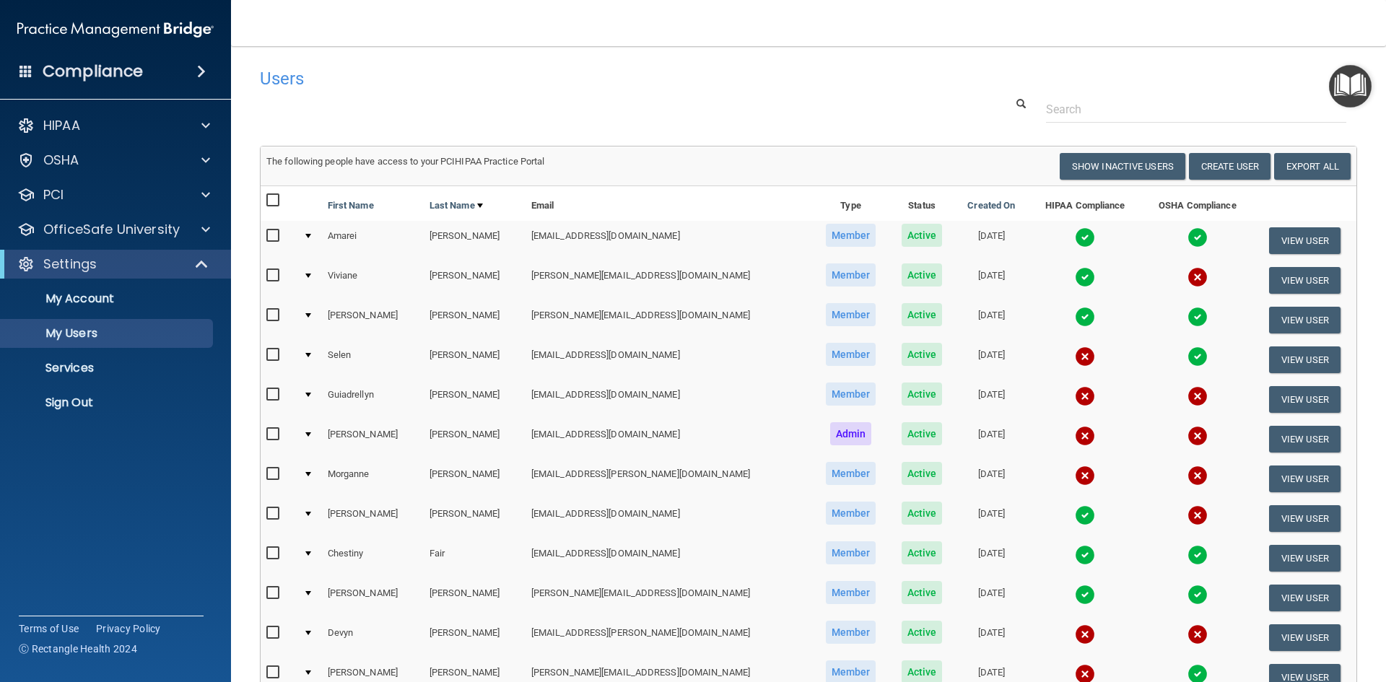
click at [273, 429] on input "checkbox" at bounding box center [274, 435] width 17 height 12
checkbox input "true"
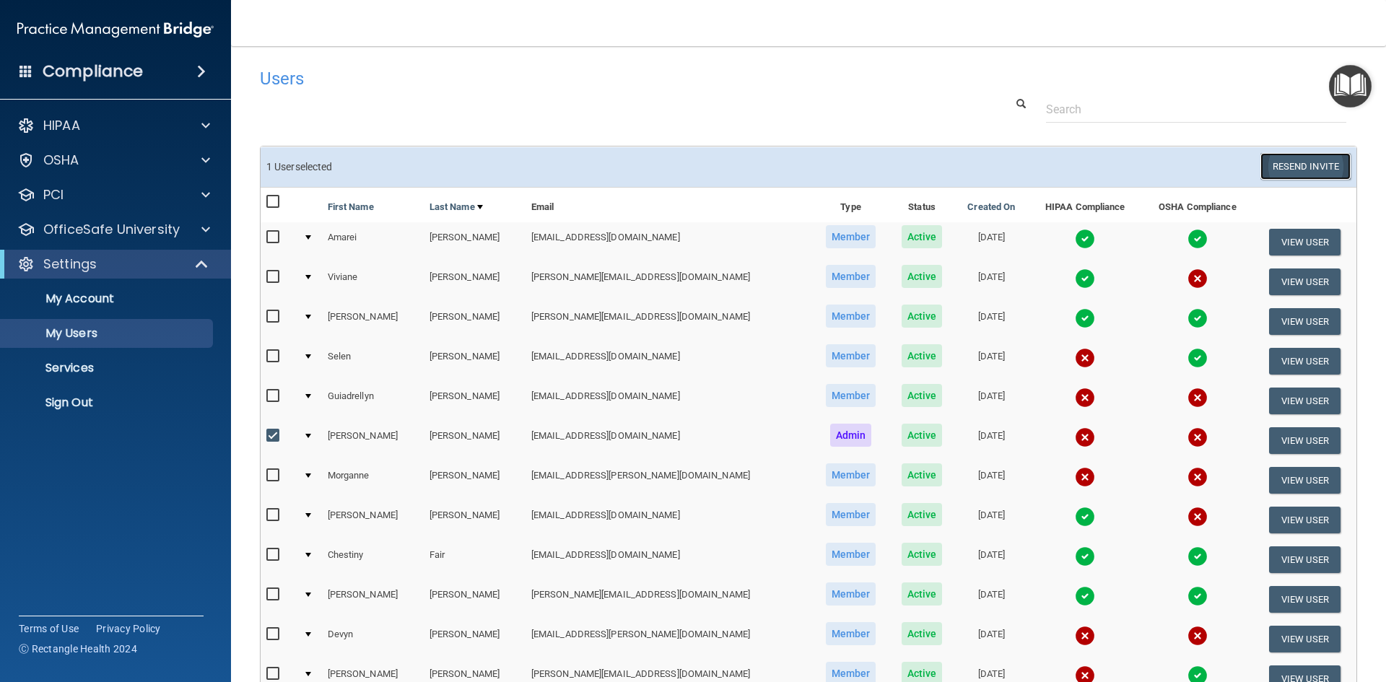
click at [1306, 164] on button "Resend Invite" at bounding box center [1306, 166] width 90 height 27
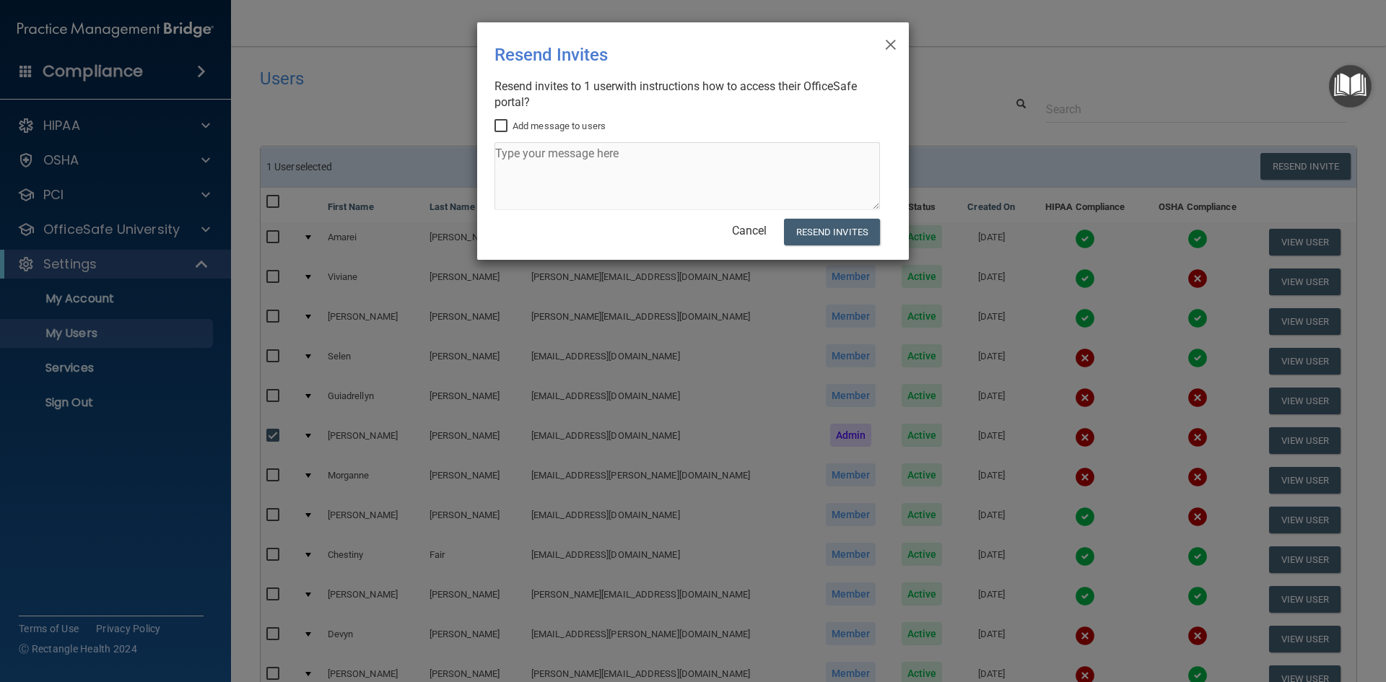
click at [501, 126] on input "Add message to users" at bounding box center [503, 127] width 17 height 12
checkbox input "true"
click at [516, 152] on textarea at bounding box center [688, 176] width 386 height 68
type textarea "You HIPAA Certification has expired. Please complete your training ASAP. Thank …"
click at [825, 233] on button "Resend Invites" at bounding box center [832, 232] width 96 height 27
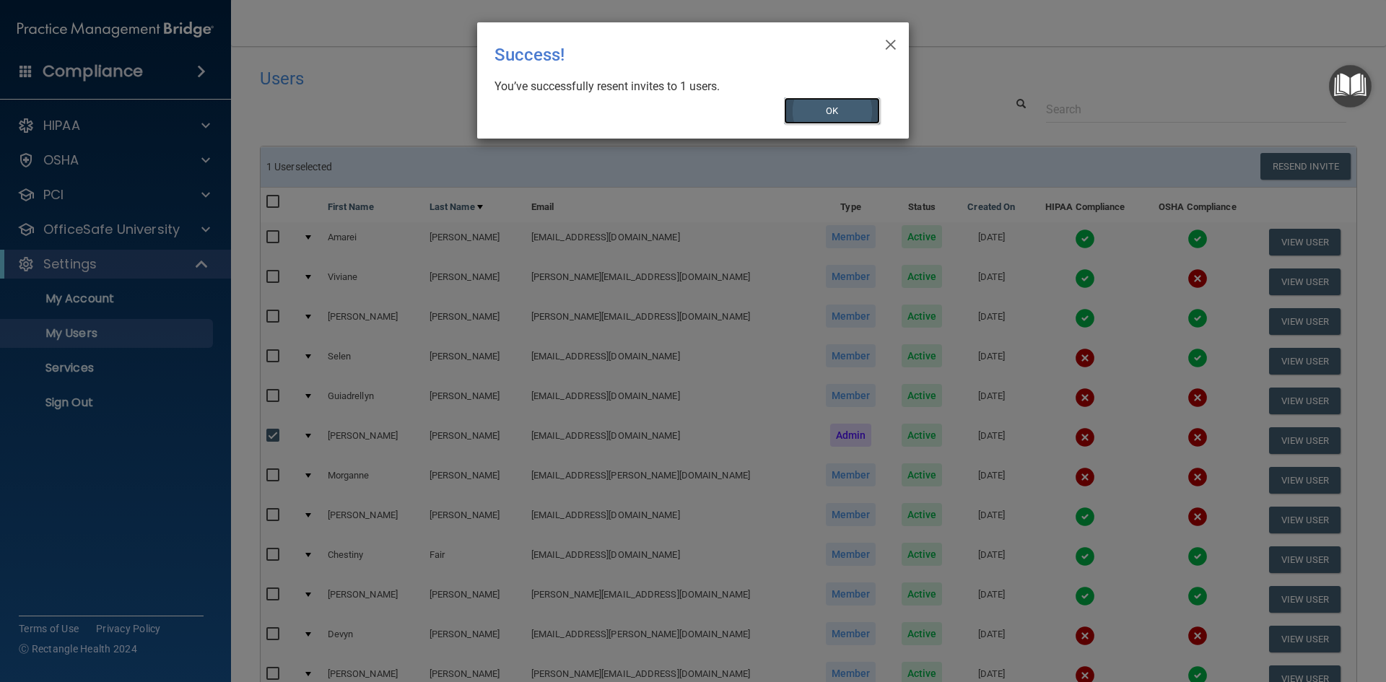
click at [832, 97] on button "OK" at bounding box center [832, 110] width 97 height 27
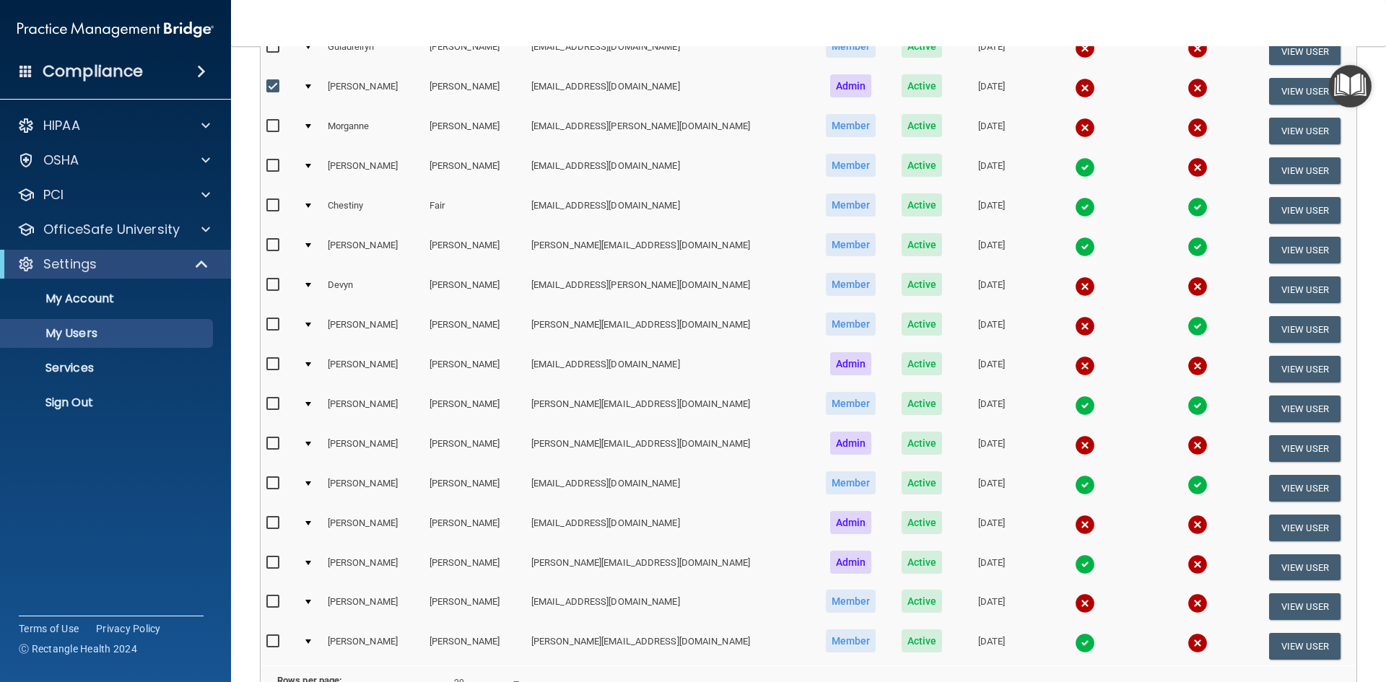
scroll to position [513, 0]
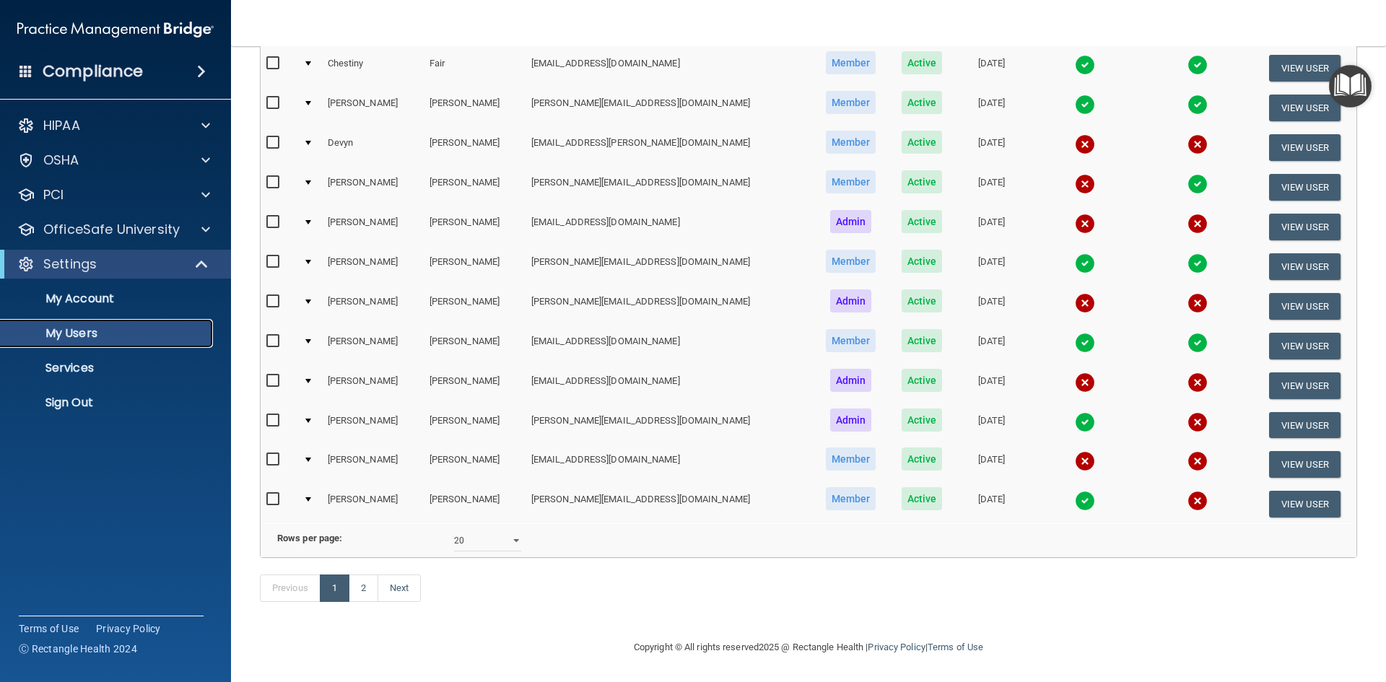
click at [70, 328] on p "My Users" at bounding box center [107, 333] width 197 height 14
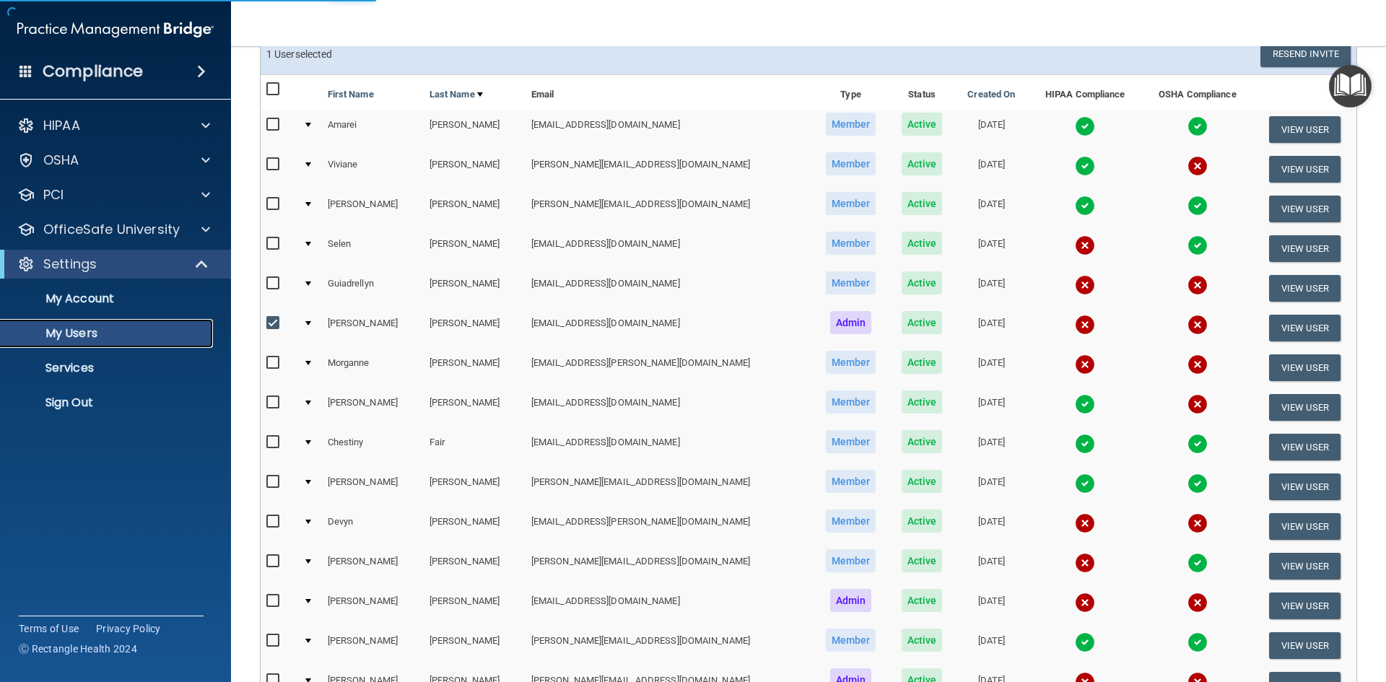
scroll to position [92, 0]
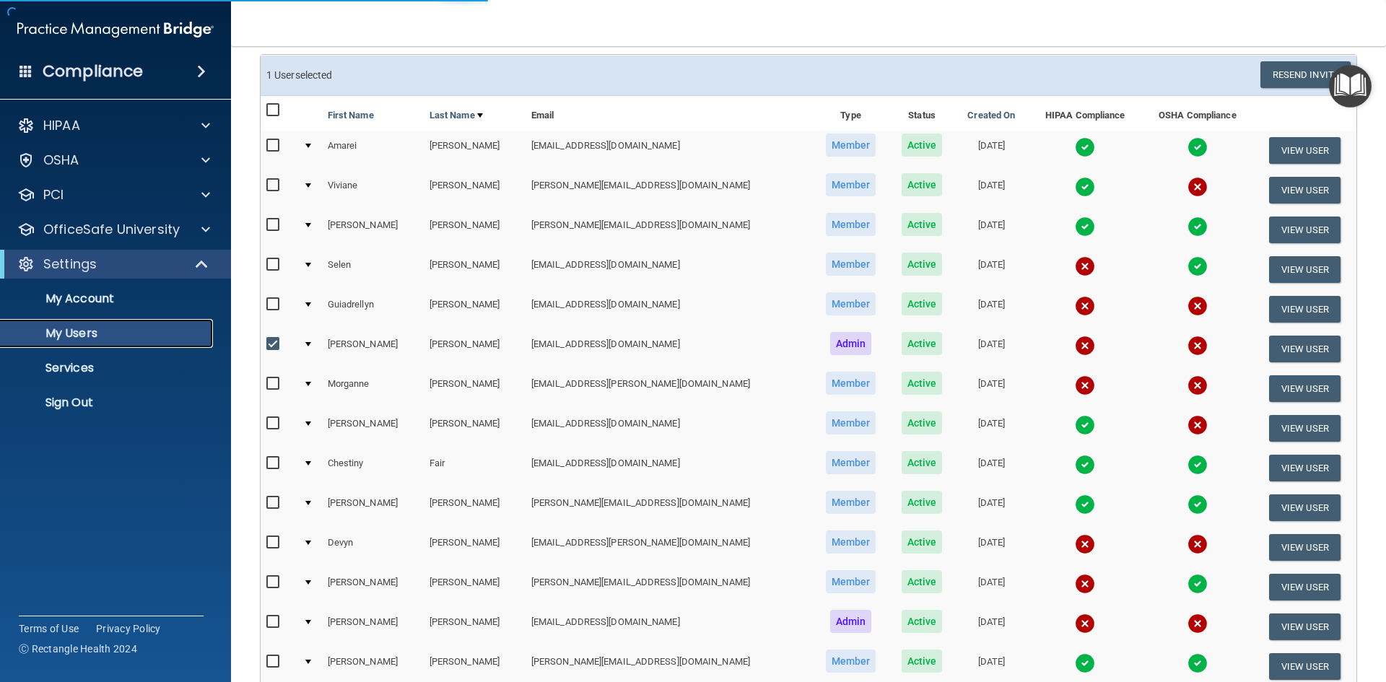
select select "20"
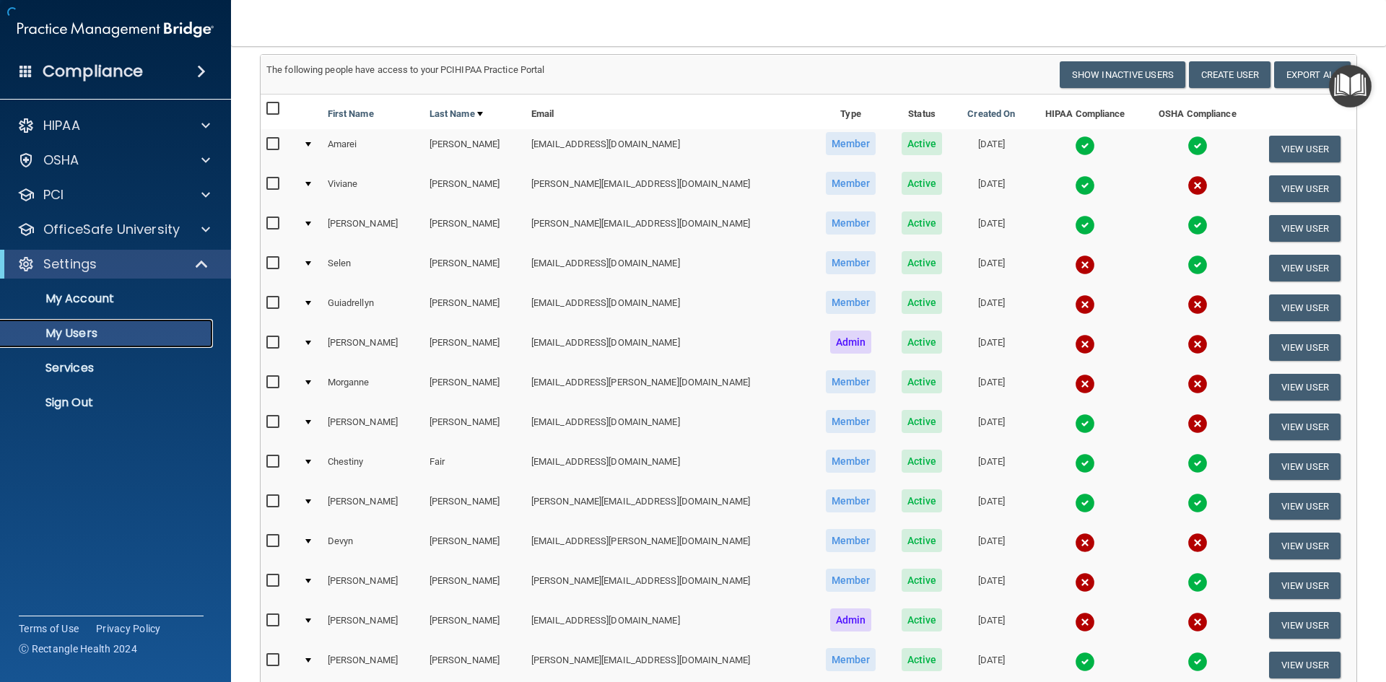
scroll to position [0, 0]
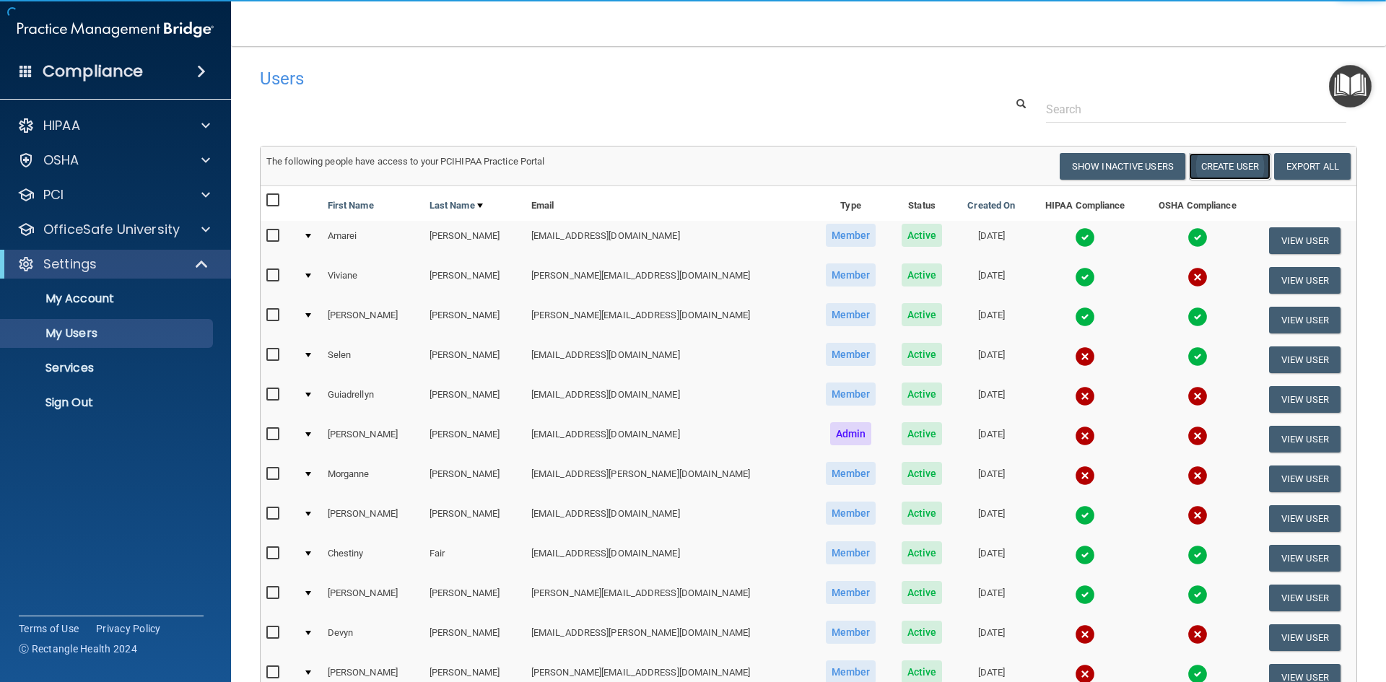
click at [1222, 166] on button "Create User" at bounding box center [1230, 166] width 82 height 27
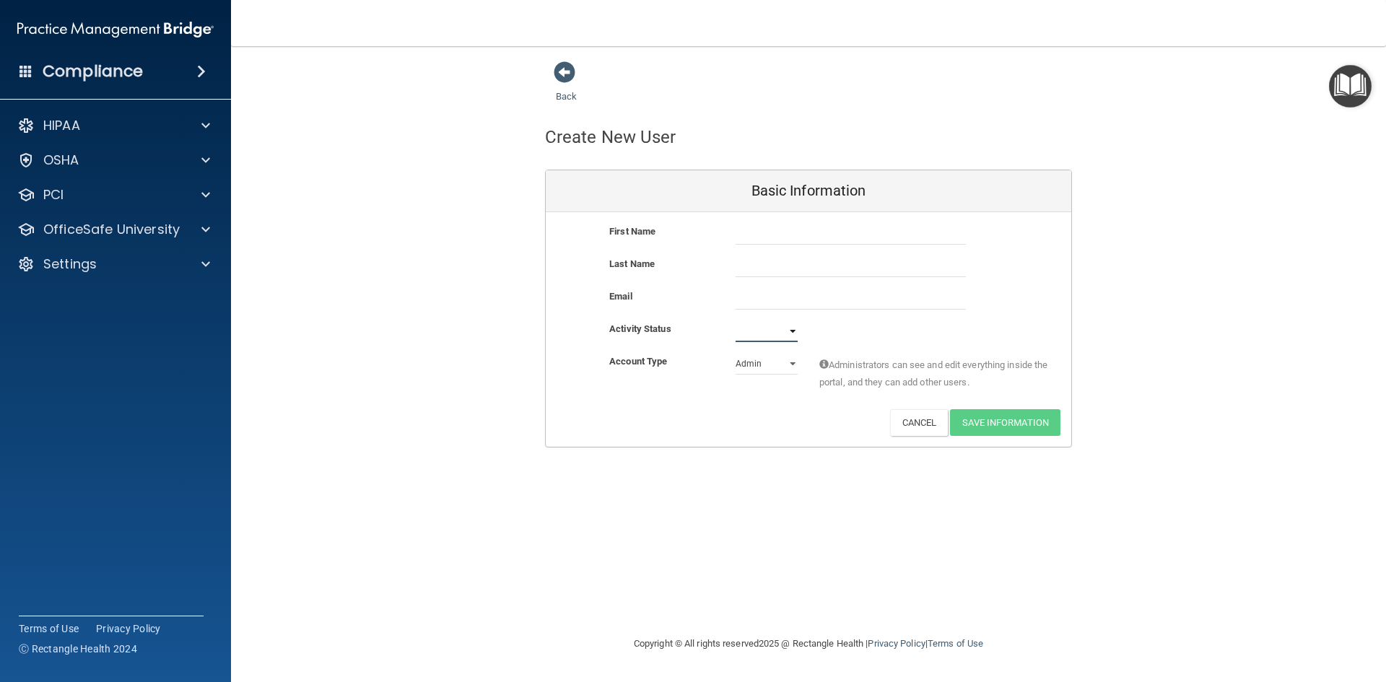
click at [794, 331] on select "Active Inactive" at bounding box center [767, 332] width 62 height 22
click at [681, 440] on div "First Name Last Name Email Activity Status Active Inactive Account Type Practic…" at bounding box center [809, 329] width 526 height 235
click at [781, 362] on select "Admin Member" at bounding box center [767, 364] width 62 height 22
click at [684, 391] on div "Account Type Practice Admin Admin Member Financial Institution Business Associa…" at bounding box center [809, 375] width 526 height 45
click at [567, 74] on span at bounding box center [565, 72] width 22 height 22
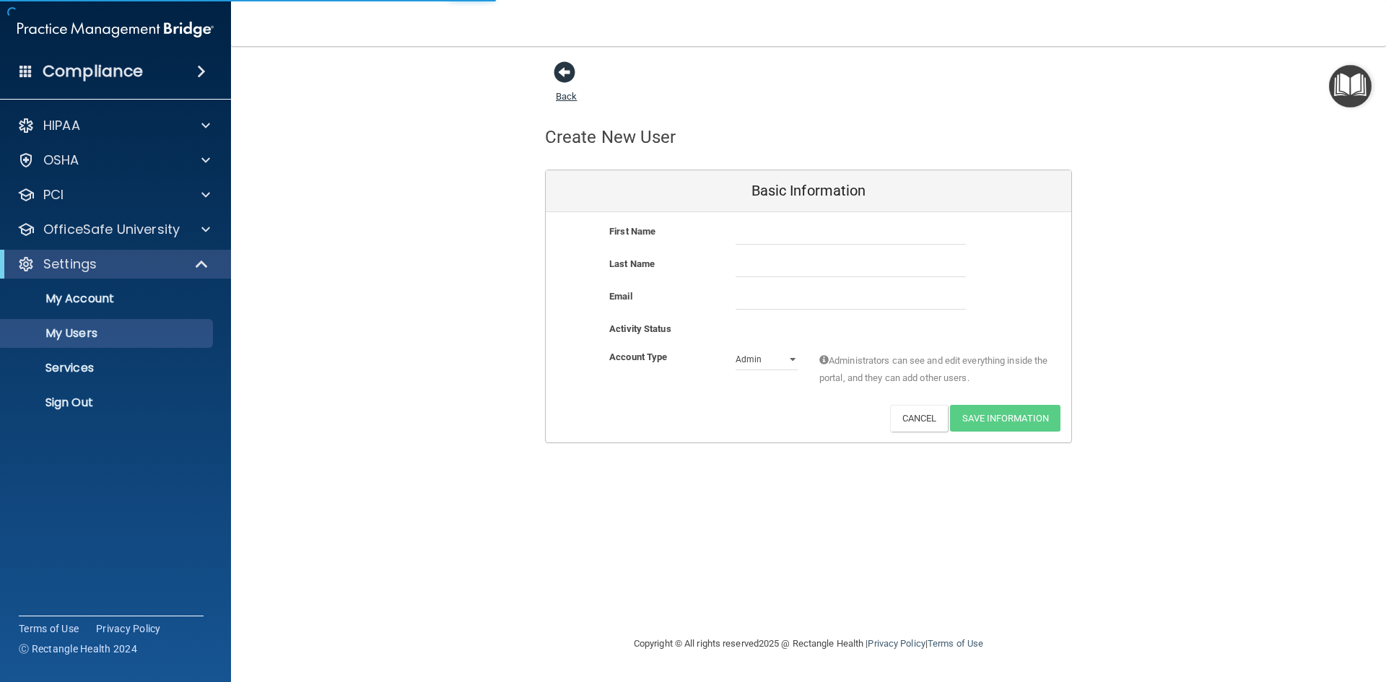
select select "20"
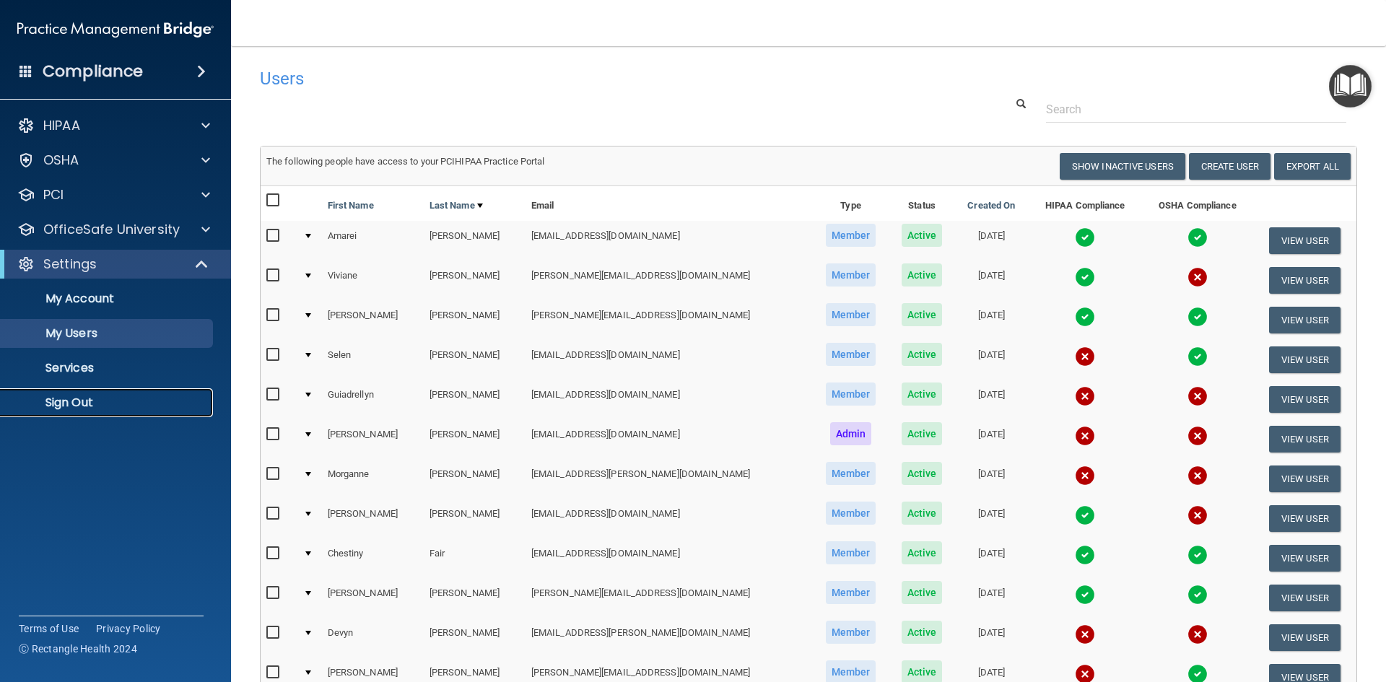
click at [69, 399] on p "Sign Out" at bounding box center [107, 403] width 197 height 14
